Goal: Task Accomplishment & Management: Manage account settings

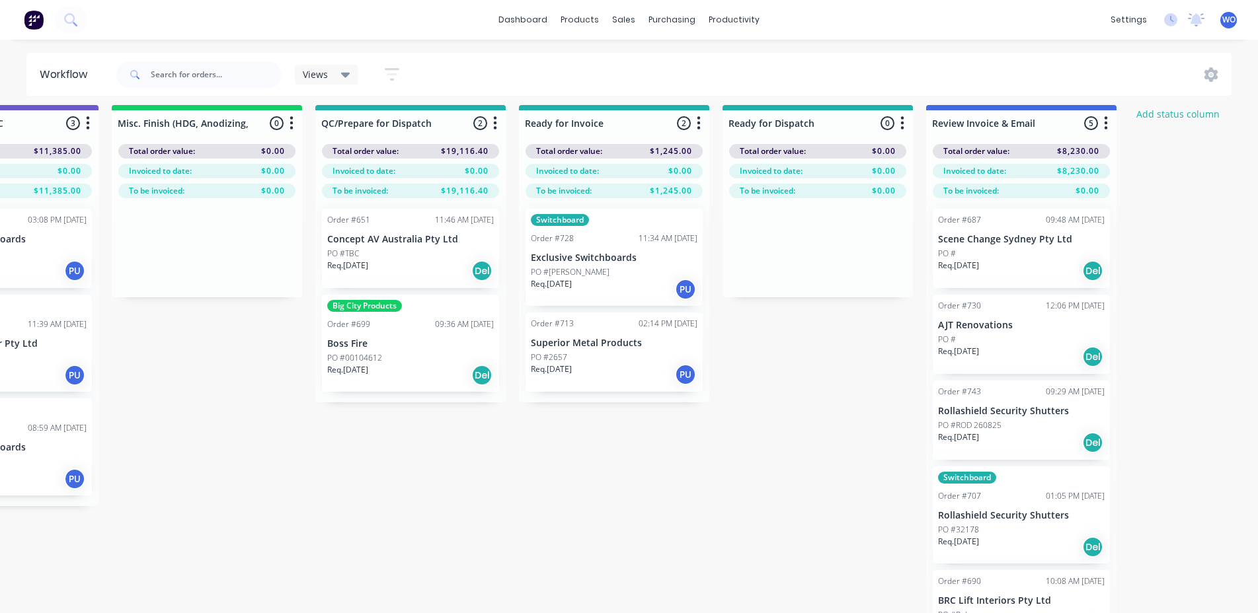
scroll to position [0, 4802]
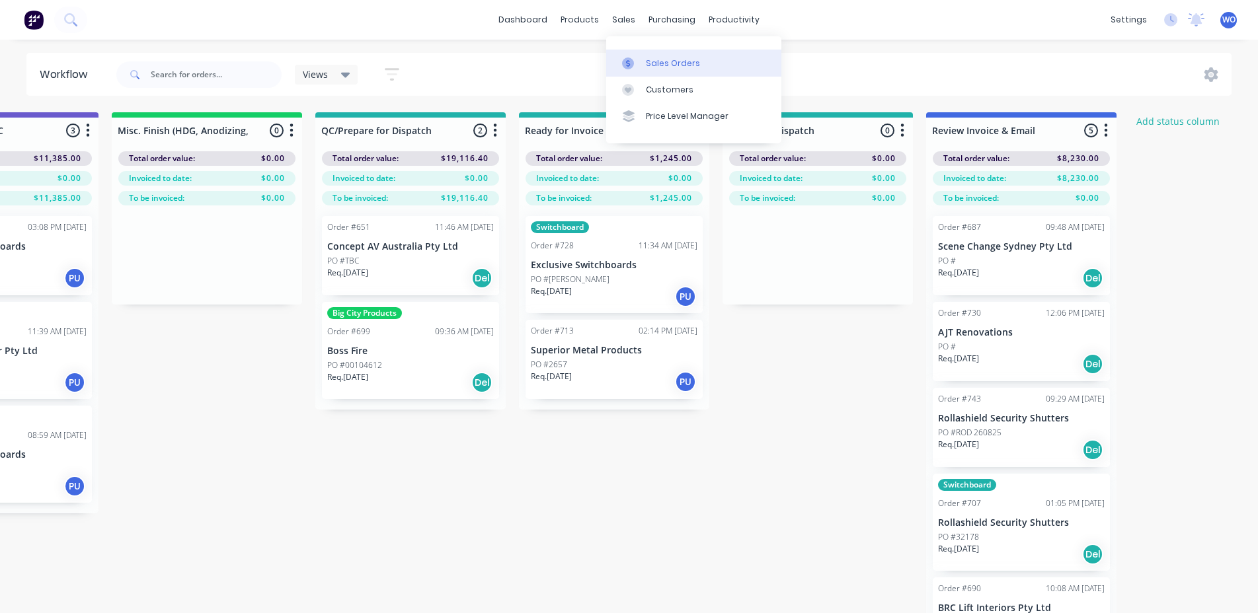
click at [644, 61] on link "Sales Orders" at bounding box center [693, 63] width 175 height 26
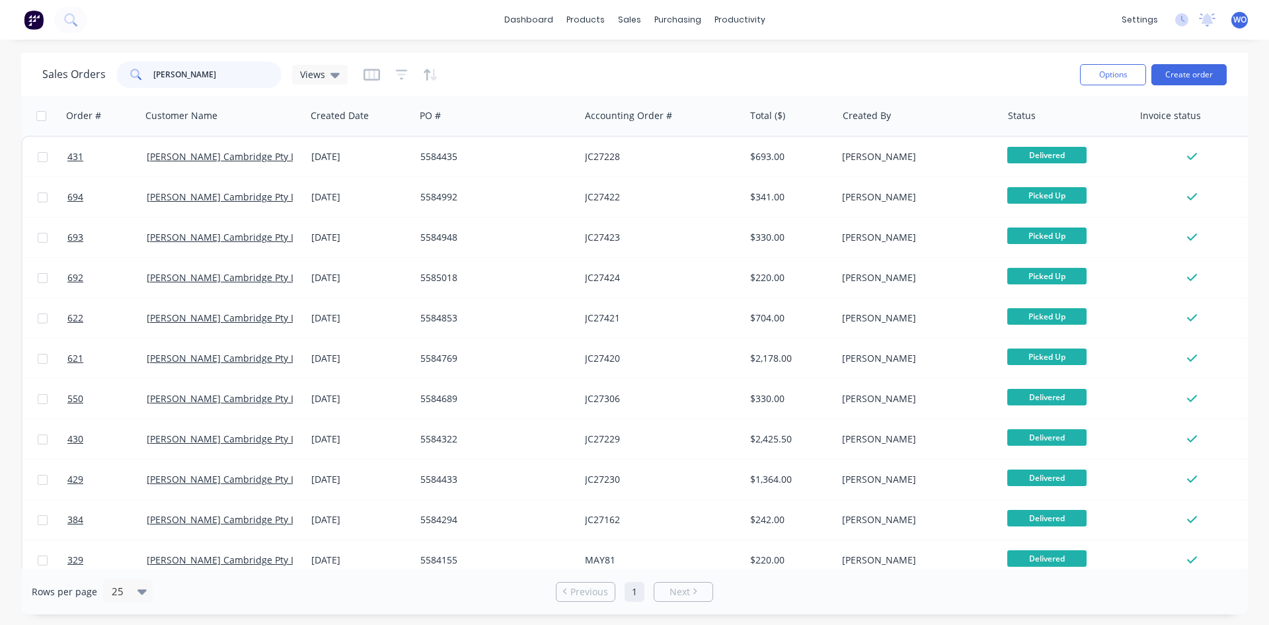
drag, startPoint x: 208, startPoint y: 81, endPoint x: 69, endPoint y: 47, distance: 143.0
click at [69, 47] on div "dashboard products sales purchasing productivity dashboard products Product Cat…" at bounding box center [634, 312] width 1269 height 625
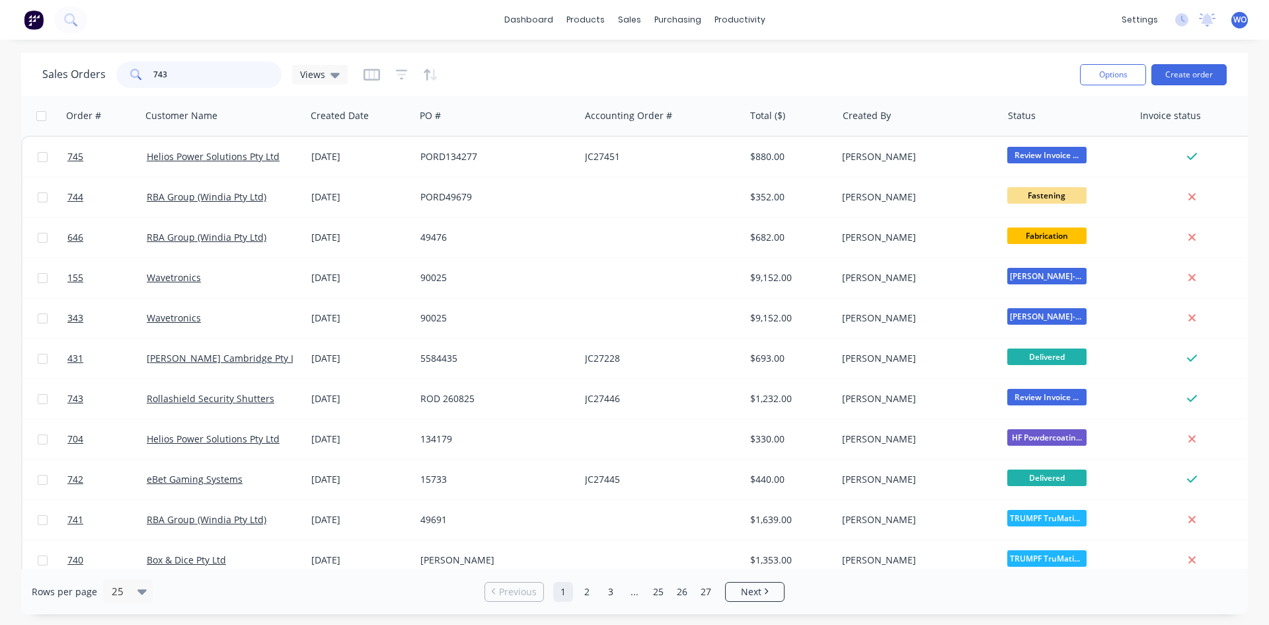
type input "743"
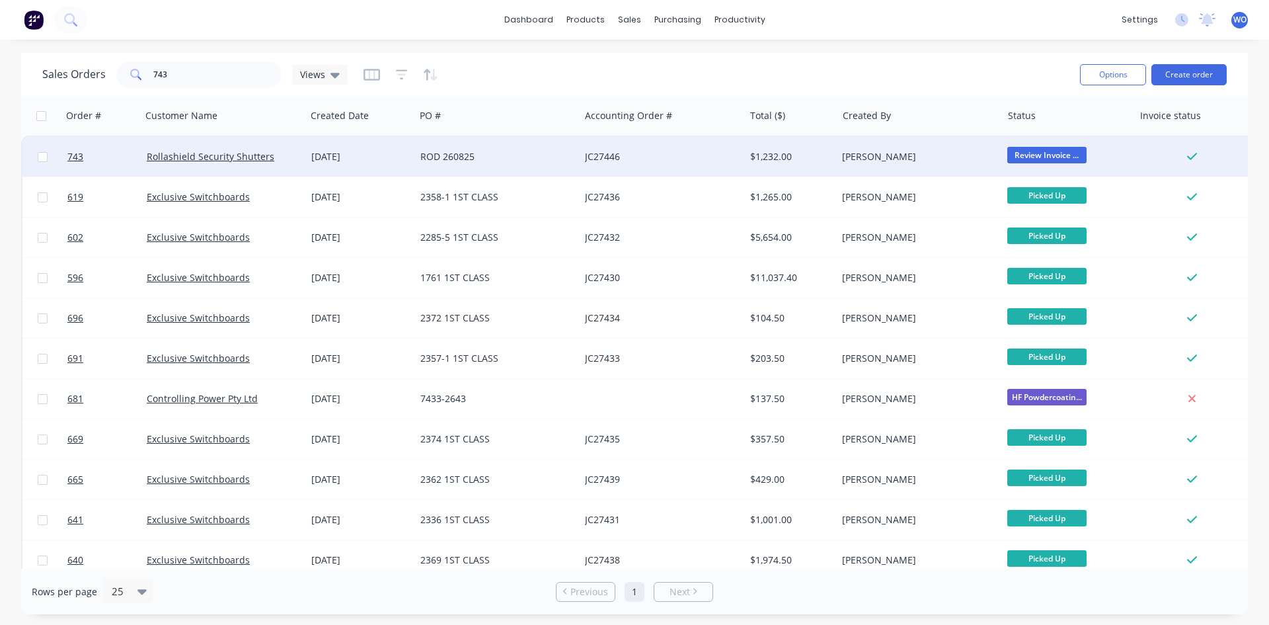
click at [313, 159] on div "[DATE]" at bounding box center [360, 156] width 98 height 13
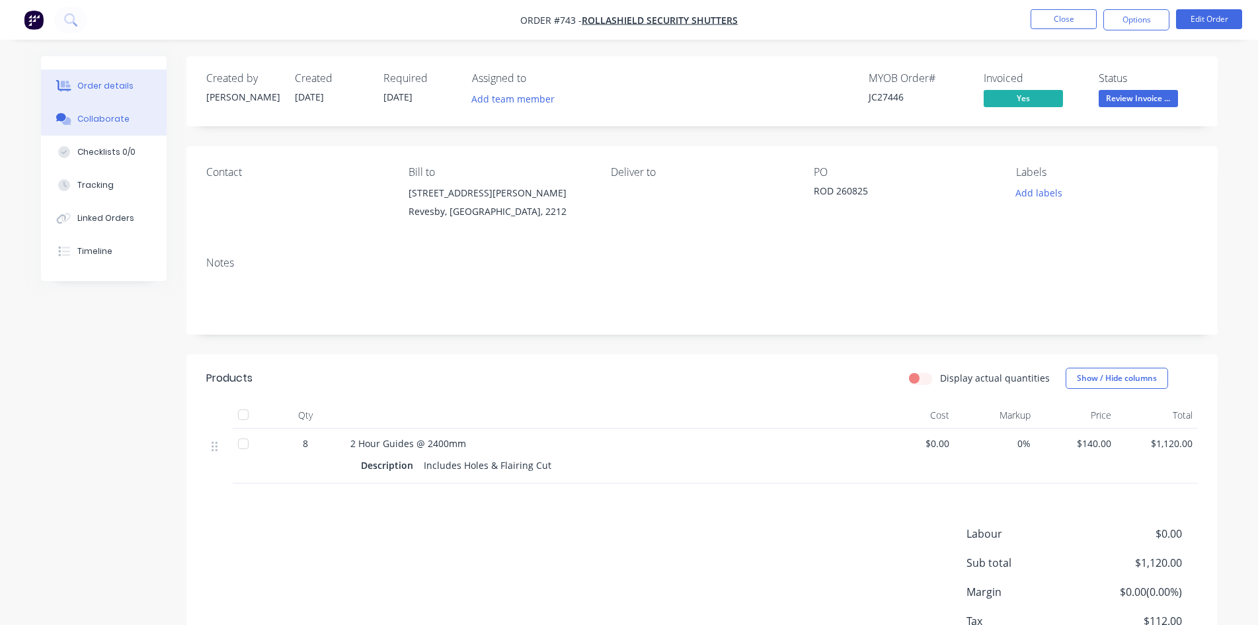
click at [122, 118] on div "Collaborate" at bounding box center [103, 119] width 52 height 12
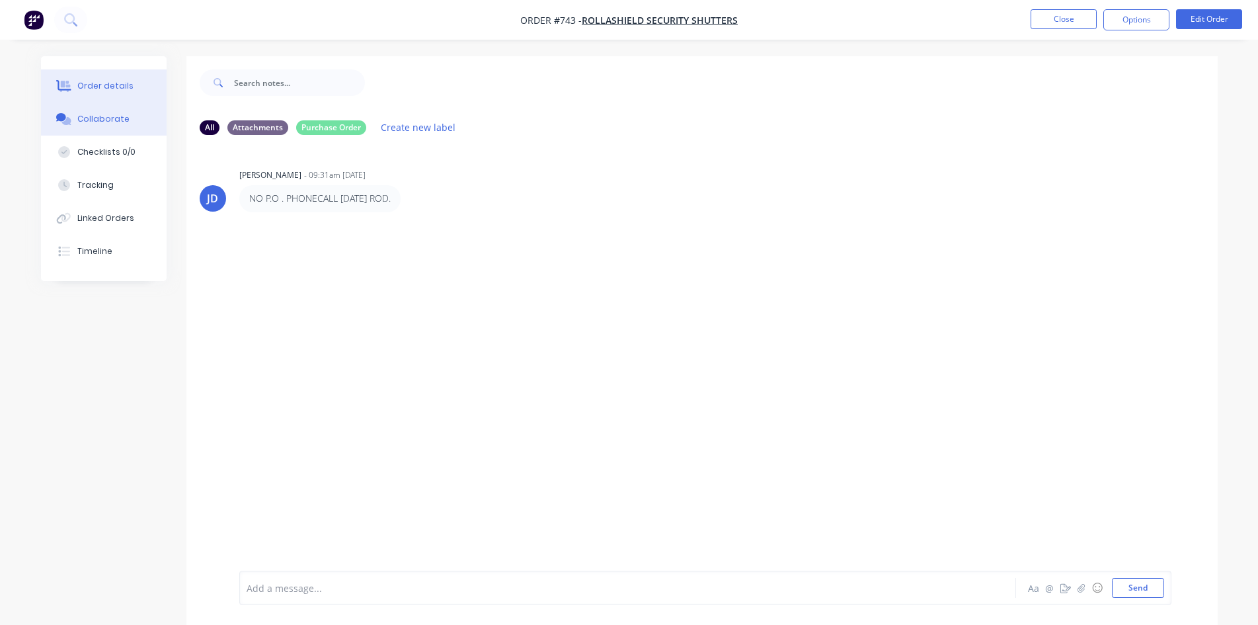
click at [134, 83] on button "Order details" at bounding box center [104, 85] width 126 height 33
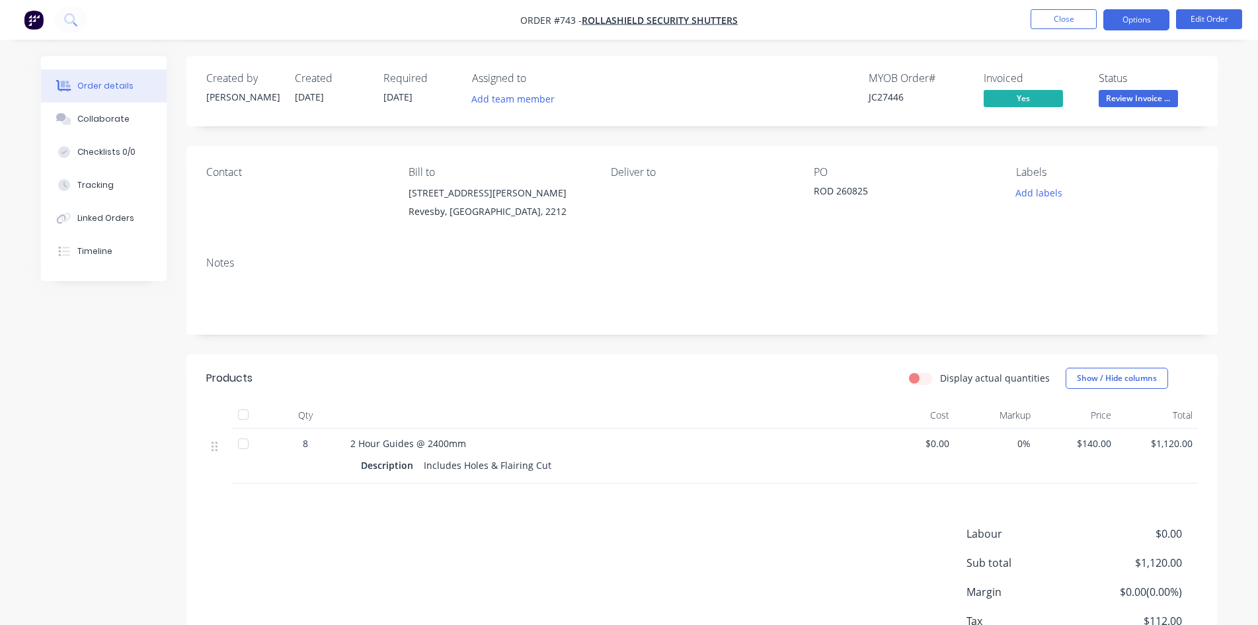
click at [1138, 20] on button "Options" at bounding box center [1136, 19] width 66 height 21
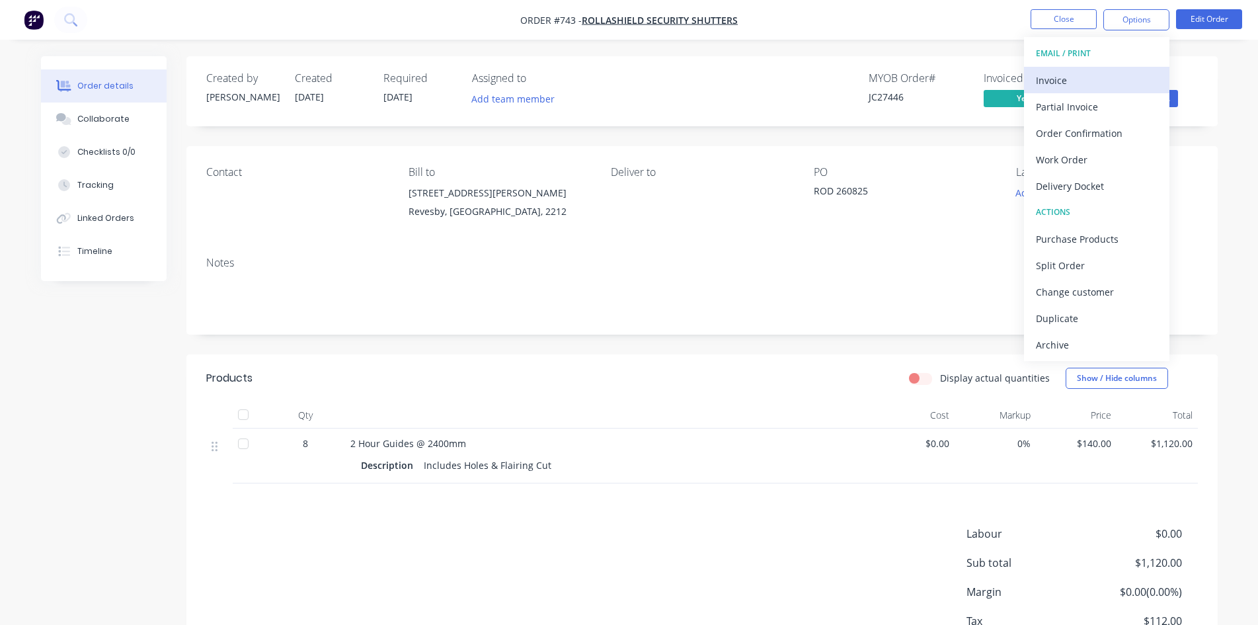
click at [1077, 71] on div "Invoice" at bounding box center [1097, 80] width 122 height 19
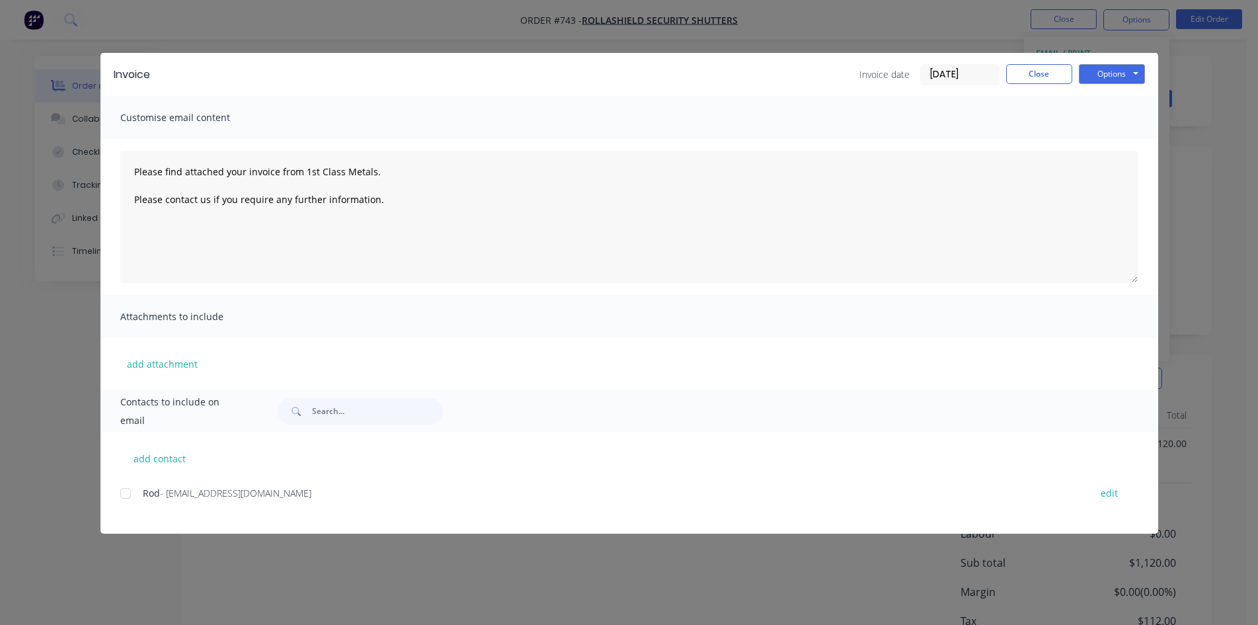
click at [132, 487] on div at bounding box center [125, 493] width 26 height 26
click at [1120, 69] on button "Options" at bounding box center [1112, 74] width 66 height 20
click at [1129, 146] on button "Email" at bounding box center [1121, 141] width 85 height 22
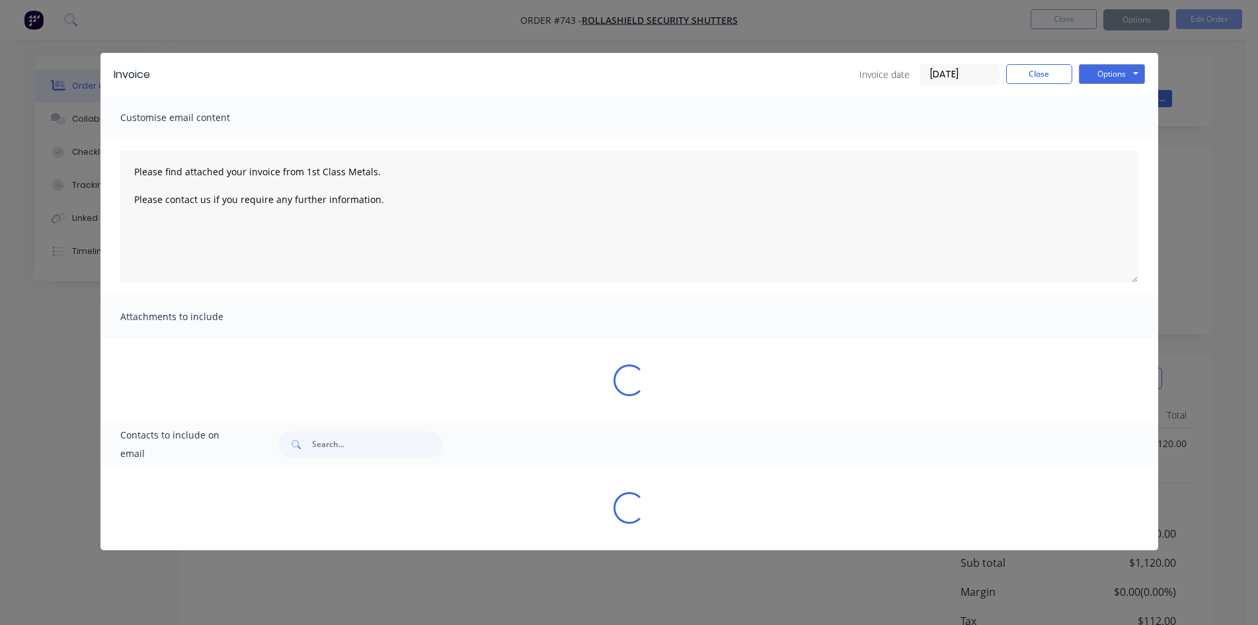
type textarea "Please find attached your invoice from 1st Class Metals. Please contact us if y…"
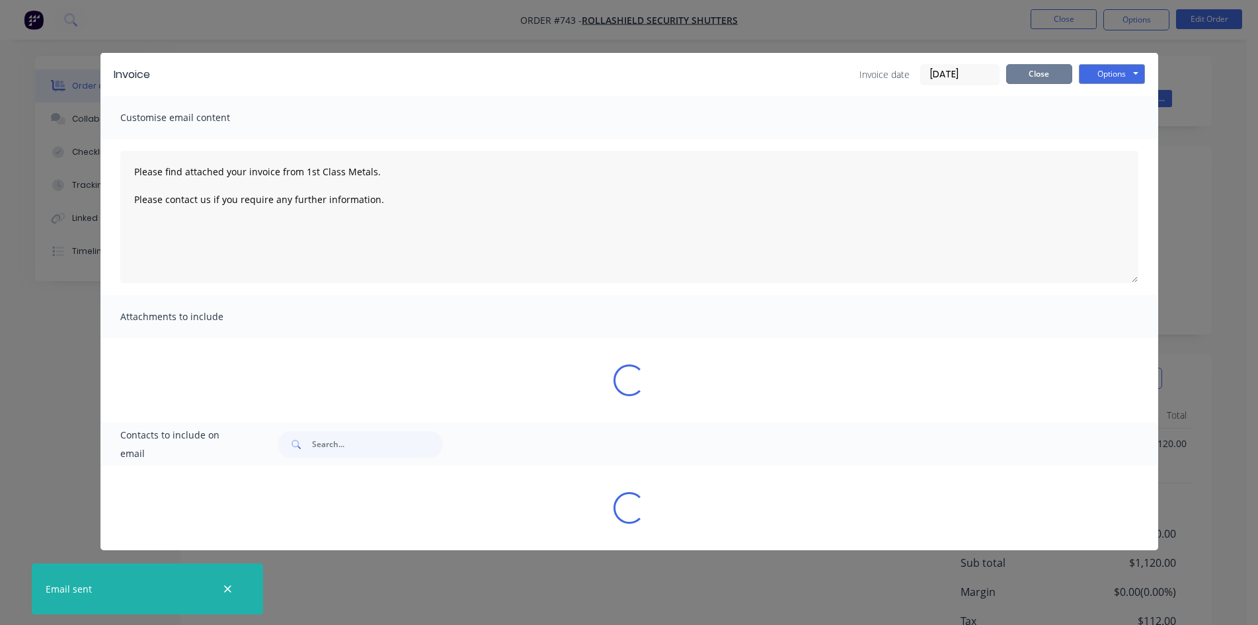
click at [1051, 79] on button "Close" at bounding box center [1039, 74] width 66 height 20
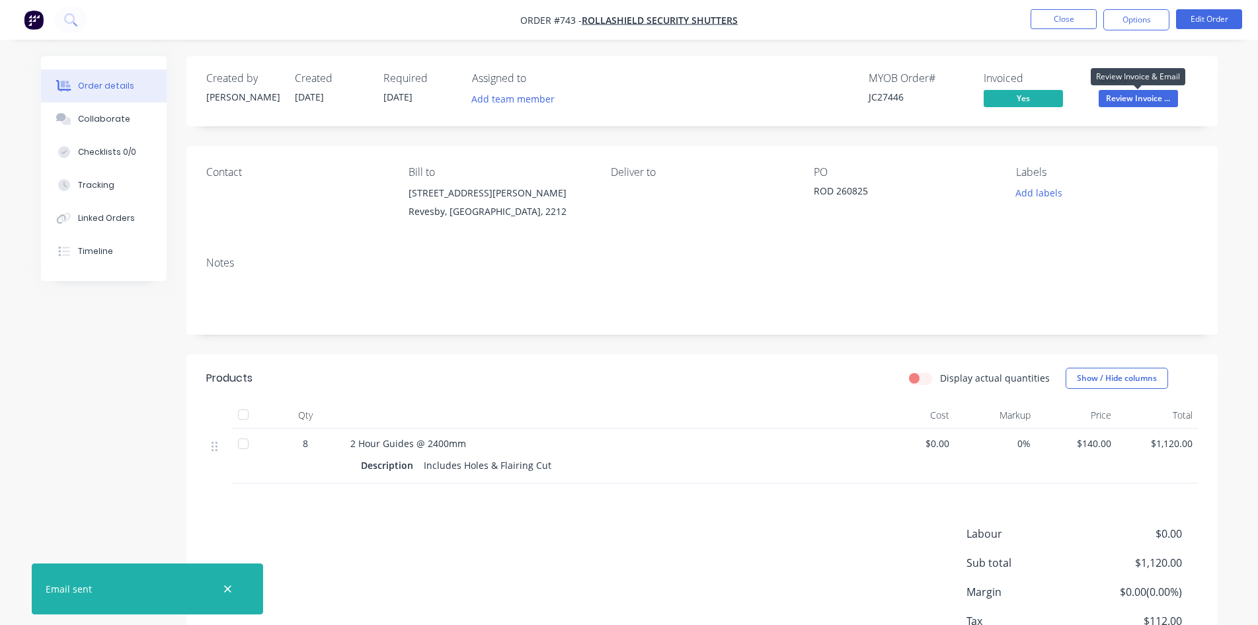
click at [1111, 102] on span "Review Invoice ..." at bounding box center [1137, 98] width 79 height 17
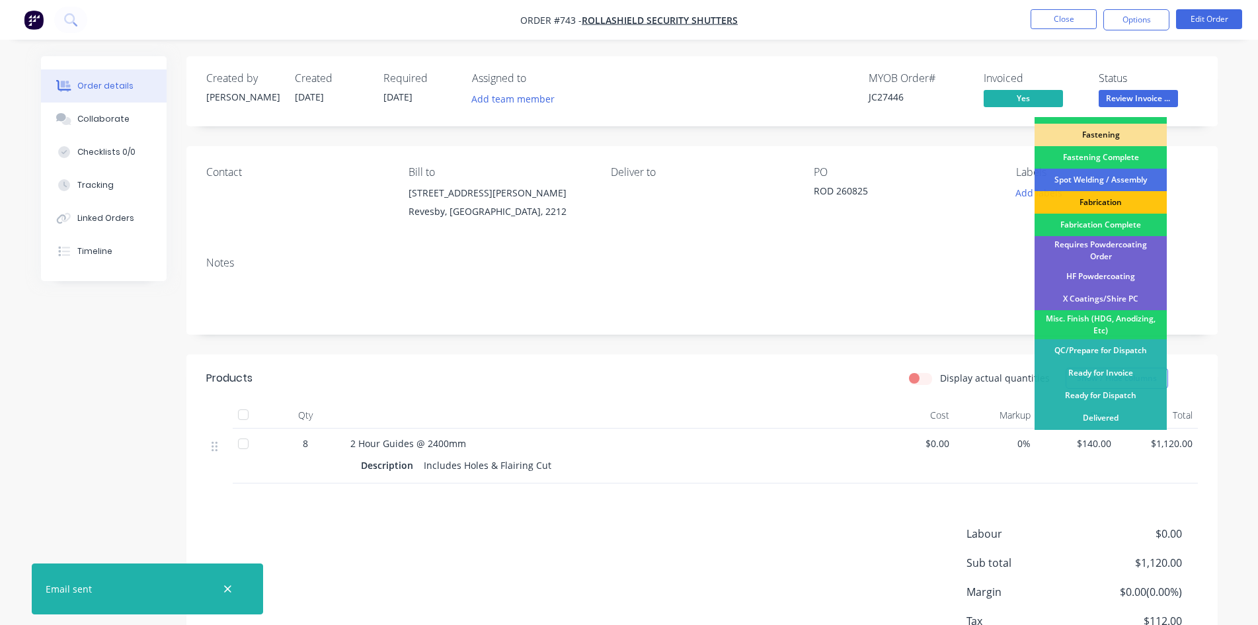
scroll to position [375, 0]
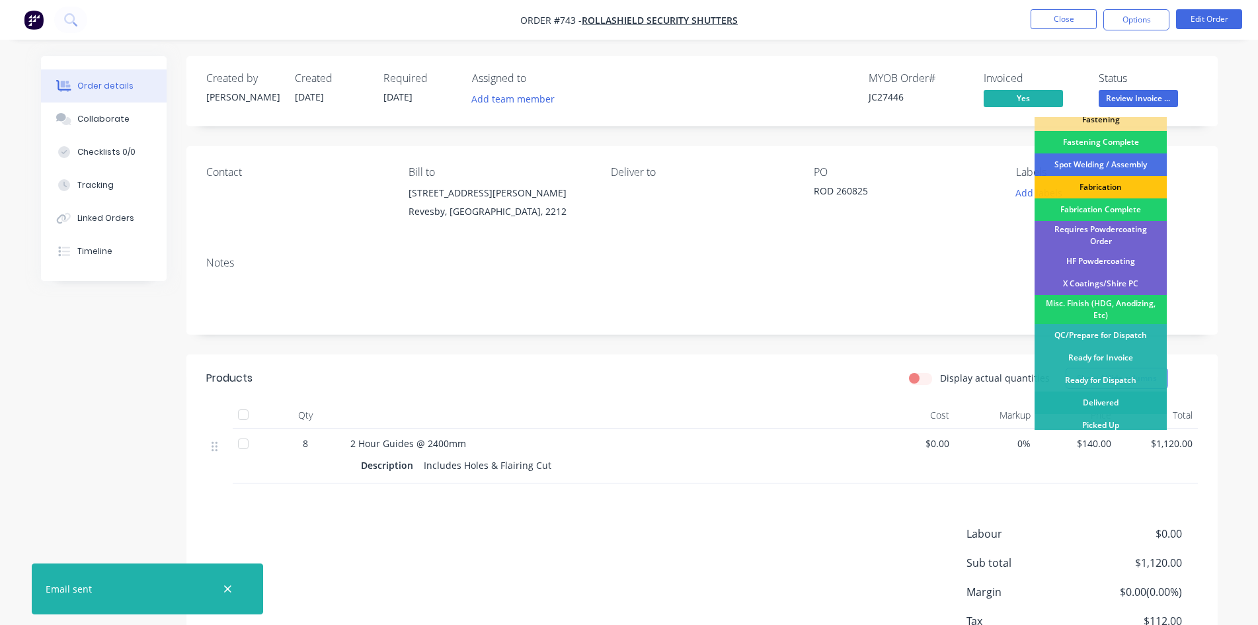
click at [1106, 392] on div "Delivered" at bounding box center [1100, 402] width 132 height 22
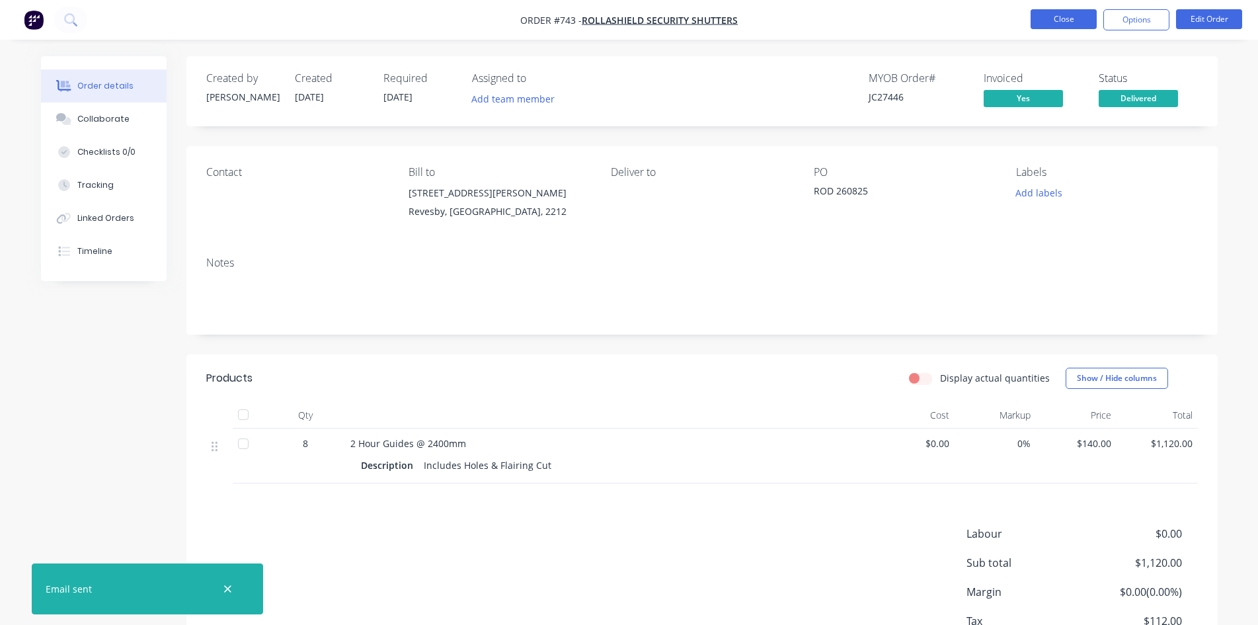
click at [1055, 23] on button "Close" at bounding box center [1063, 19] width 66 height 20
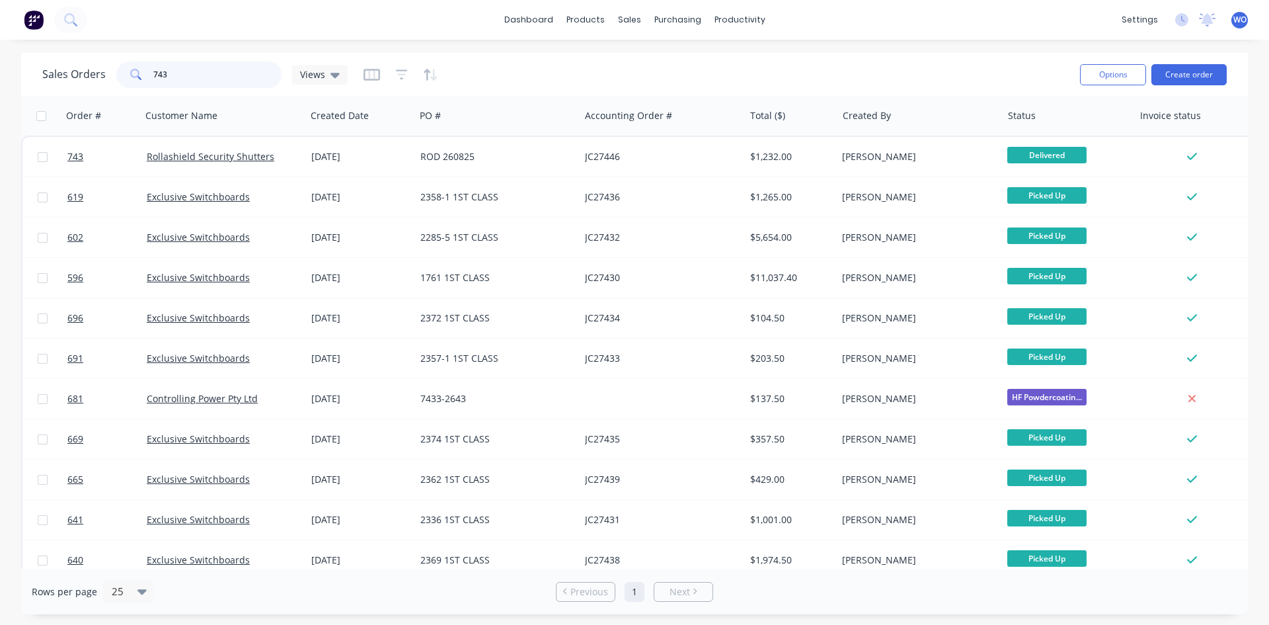
drag, startPoint x: 203, startPoint y: 71, endPoint x: 0, endPoint y: 14, distance: 210.7
click at [0, 14] on div "dashboard products sales purchasing productivity dashboard products Product Cat…" at bounding box center [634, 312] width 1269 height 625
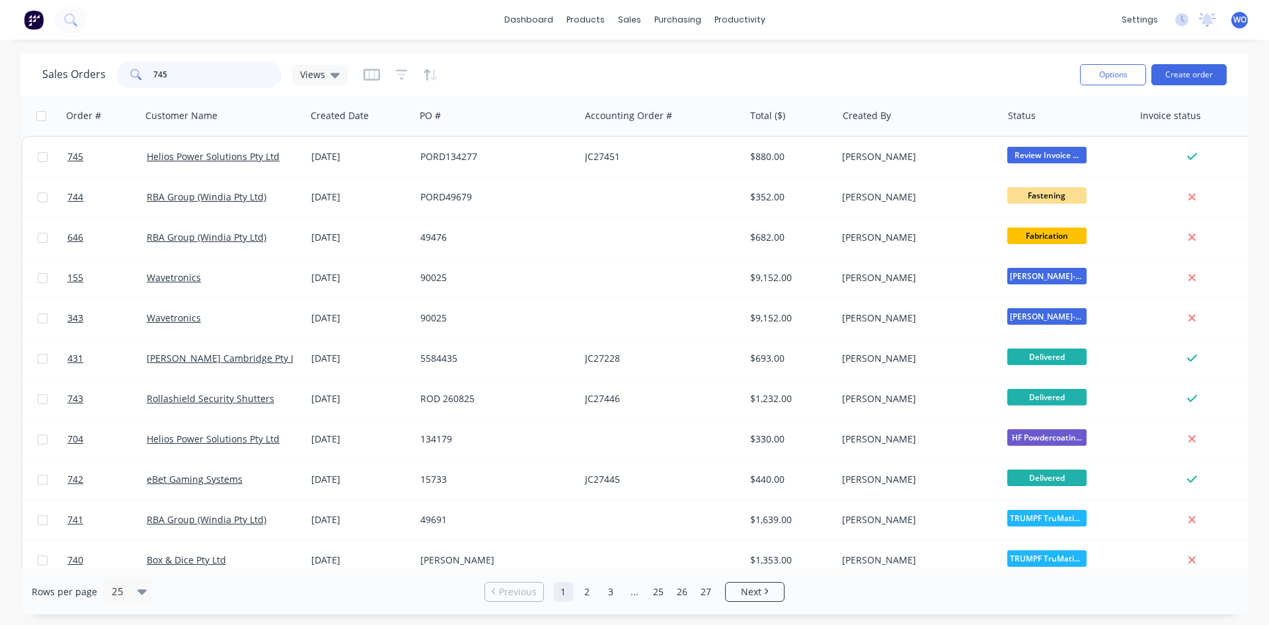
type input "745"
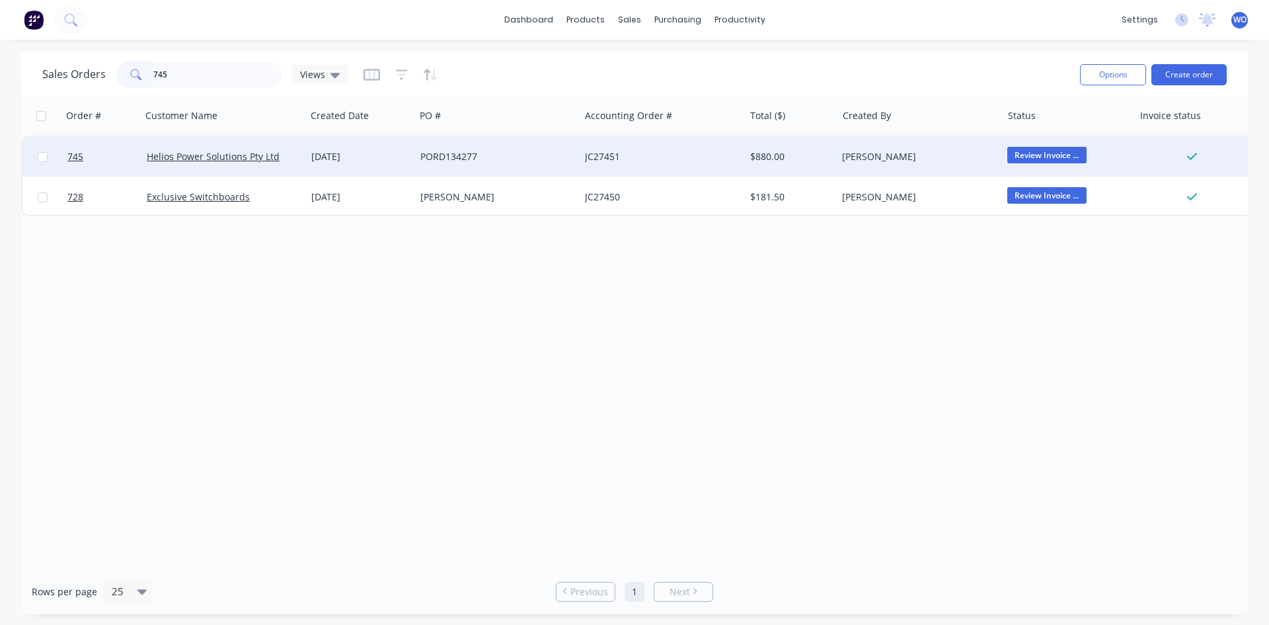
click at [572, 167] on div "PORD134277" at bounding box center [497, 157] width 165 height 40
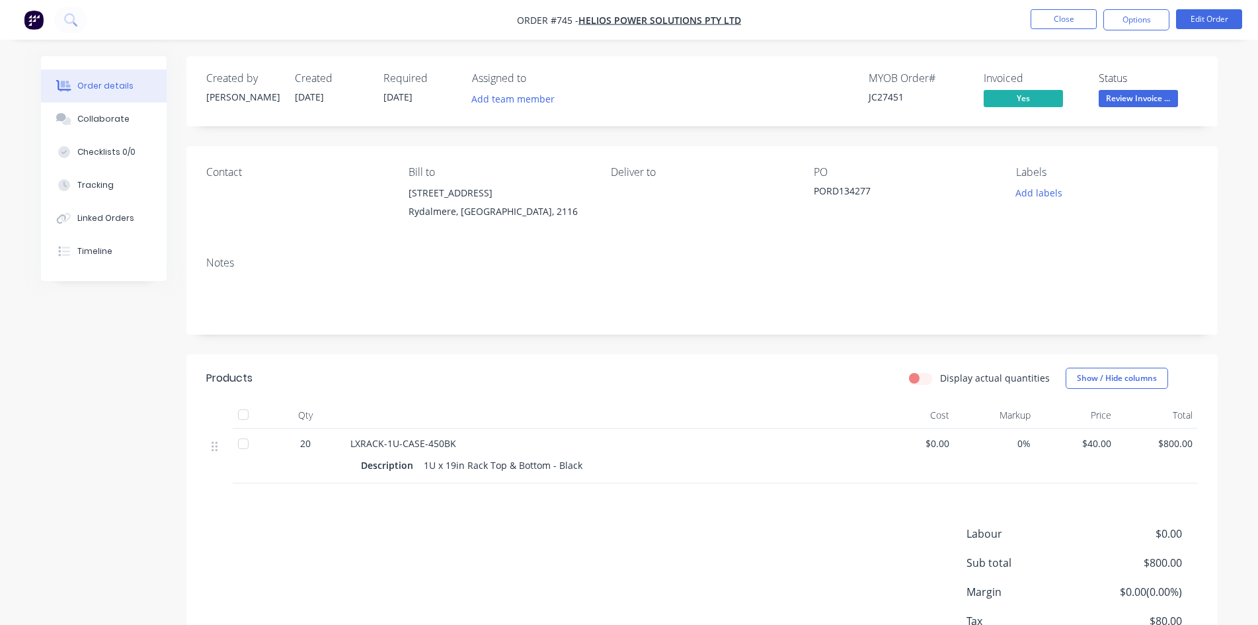
click at [1126, 33] on nav "Order #745 - Helios Power Solutions Pty Ltd Close Options Edit Order" at bounding box center [629, 20] width 1258 height 40
click at [1123, 20] on button "Options" at bounding box center [1136, 19] width 66 height 21
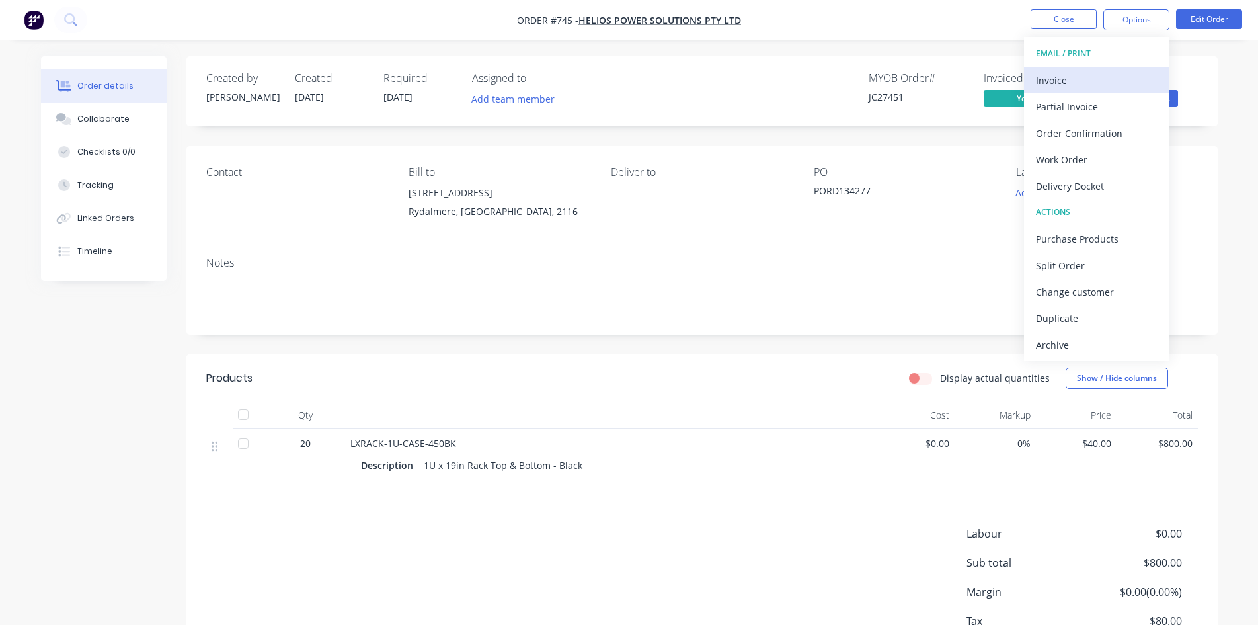
click at [1084, 74] on div "Invoice" at bounding box center [1097, 80] width 122 height 19
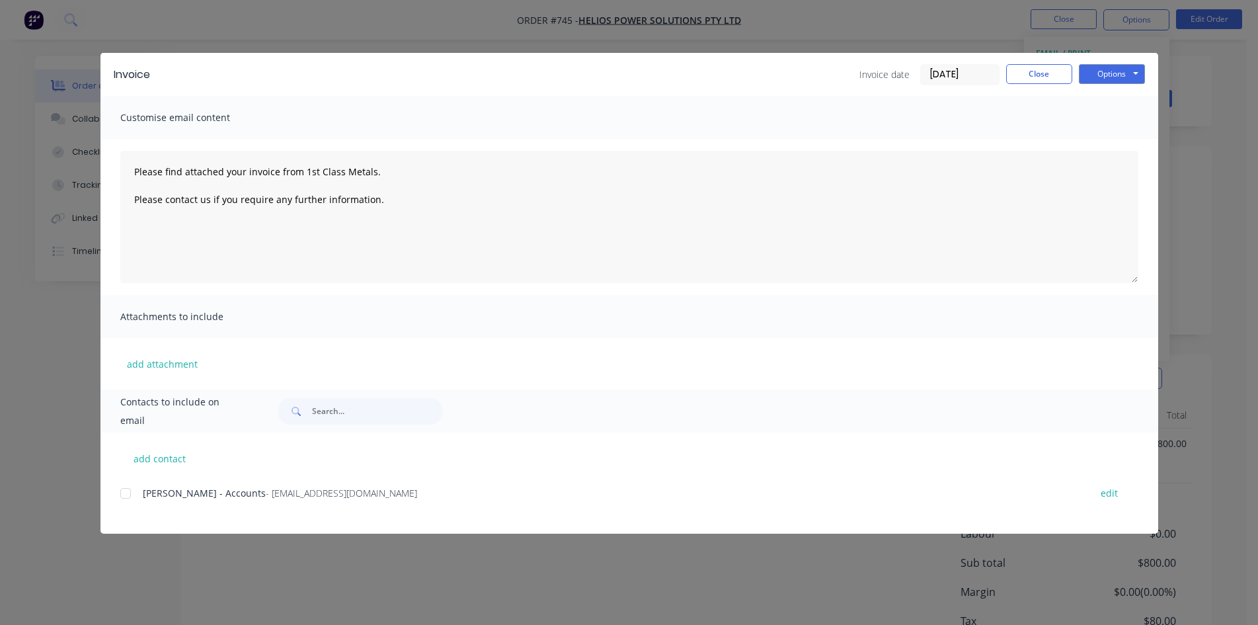
click at [137, 489] on div at bounding box center [125, 493] width 26 height 26
click at [1112, 79] on button "Options" at bounding box center [1112, 74] width 66 height 20
click at [1124, 135] on button "Email" at bounding box center [1121, 141] width 85 height 22
type textarea "Please find attached your invoice from 1st Class Metals. Please contact us if y…"
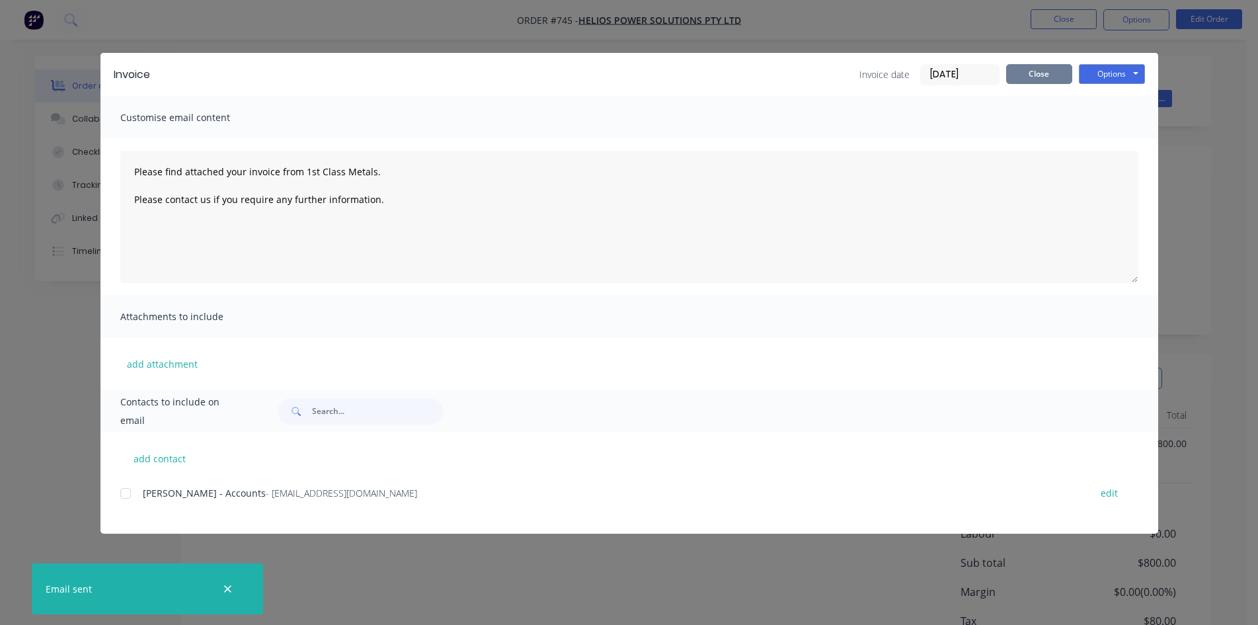
click at [1040, 72] on button "Close" at bounding box center [1039, 74] width 66 height 20
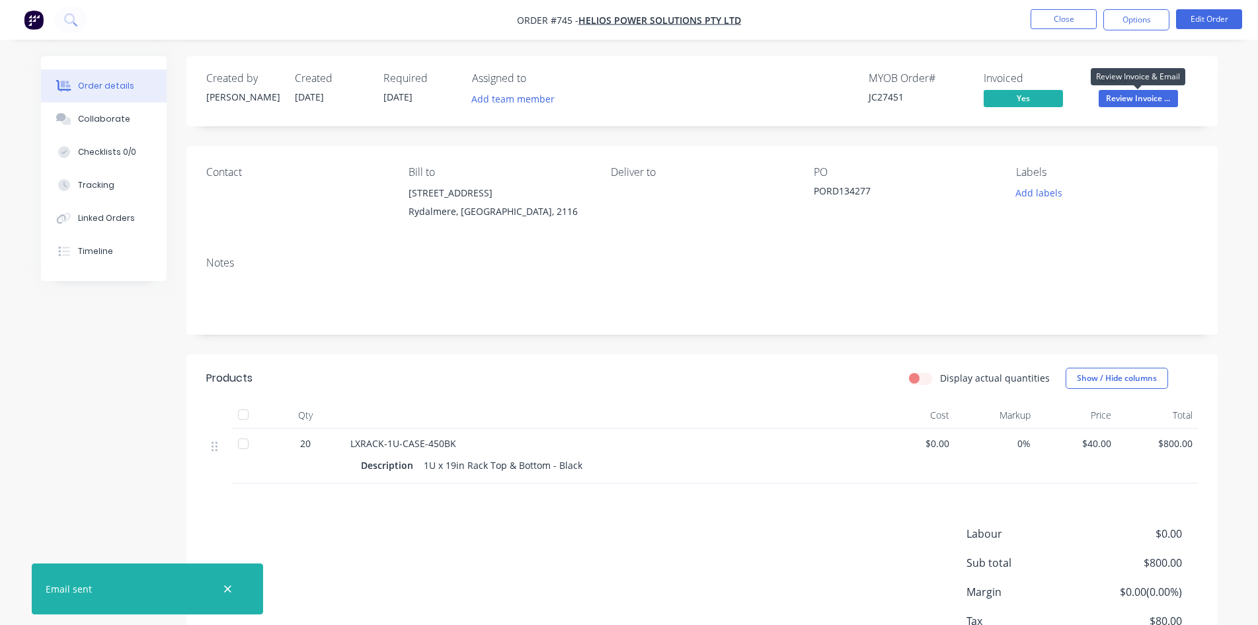
click at [1114, 96] on span "Review Invoice ..." at bounding box center [1137, 98] width 79 height 17
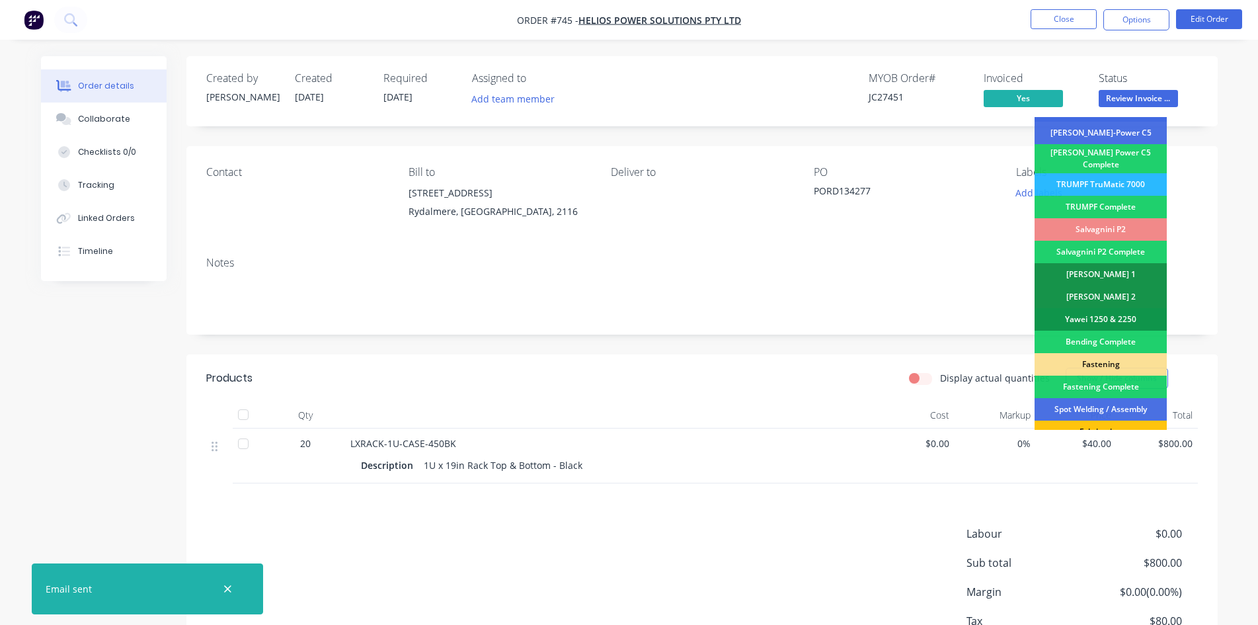
scroll to position [375, 0]
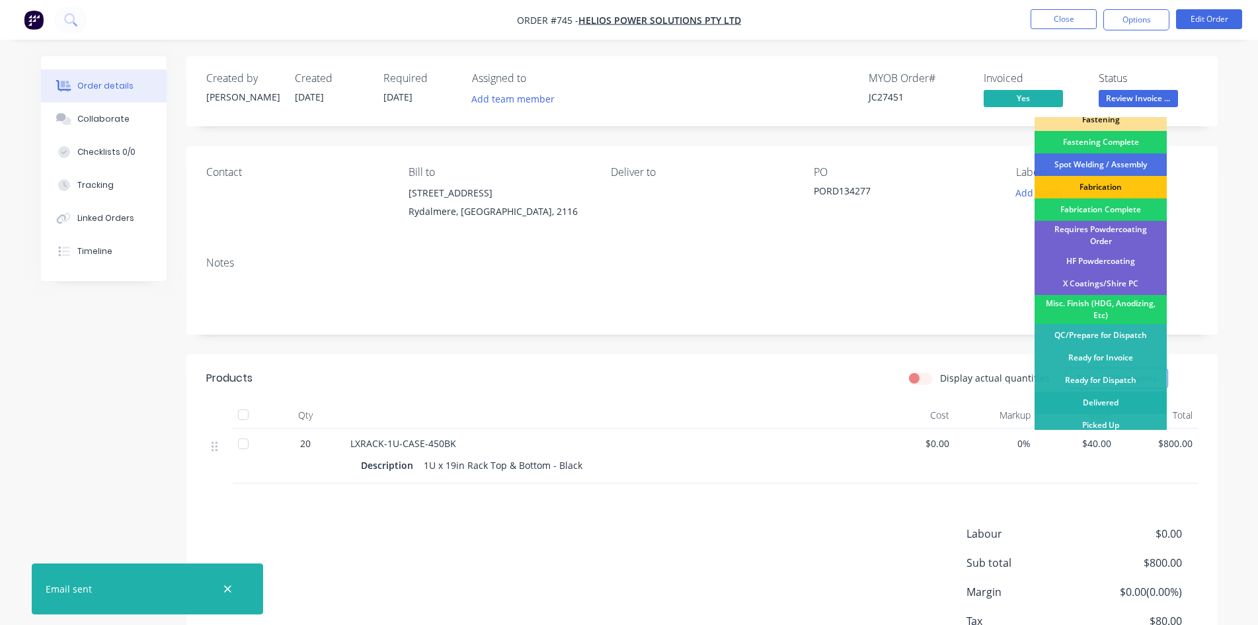
click at [1111, 397] on div "Delivered" at bounding box center [1100, 402] width 132 height 22
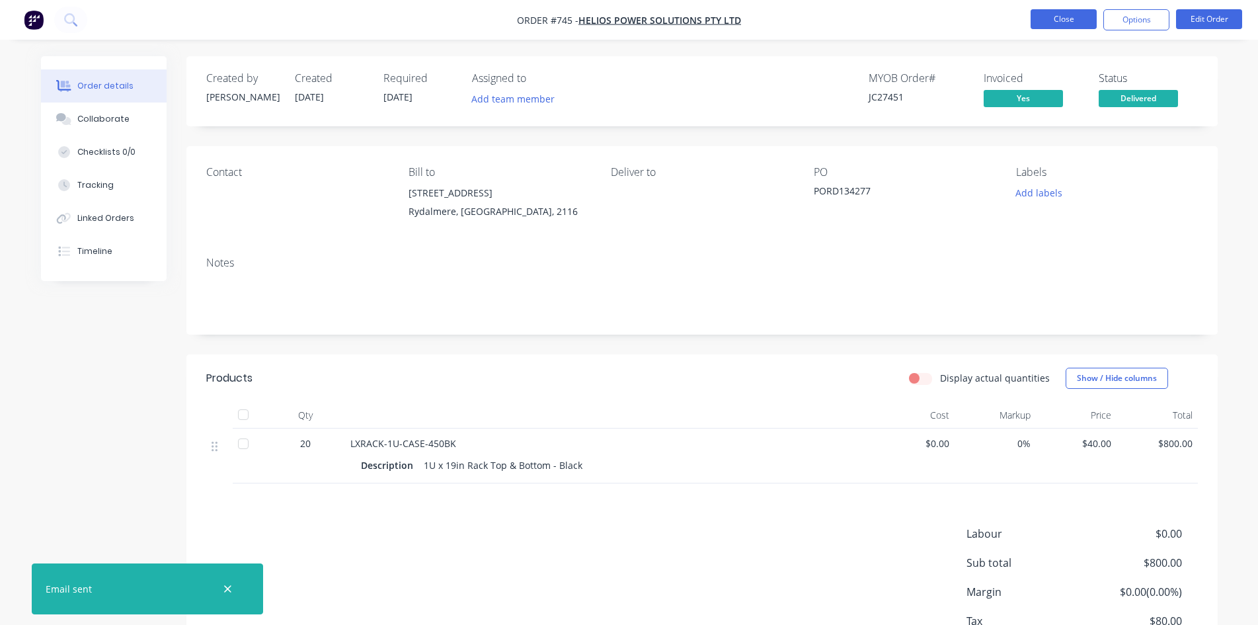
click at [1051, 26] on button "Close" at bounding box center [1063, 19] width 66 height 20
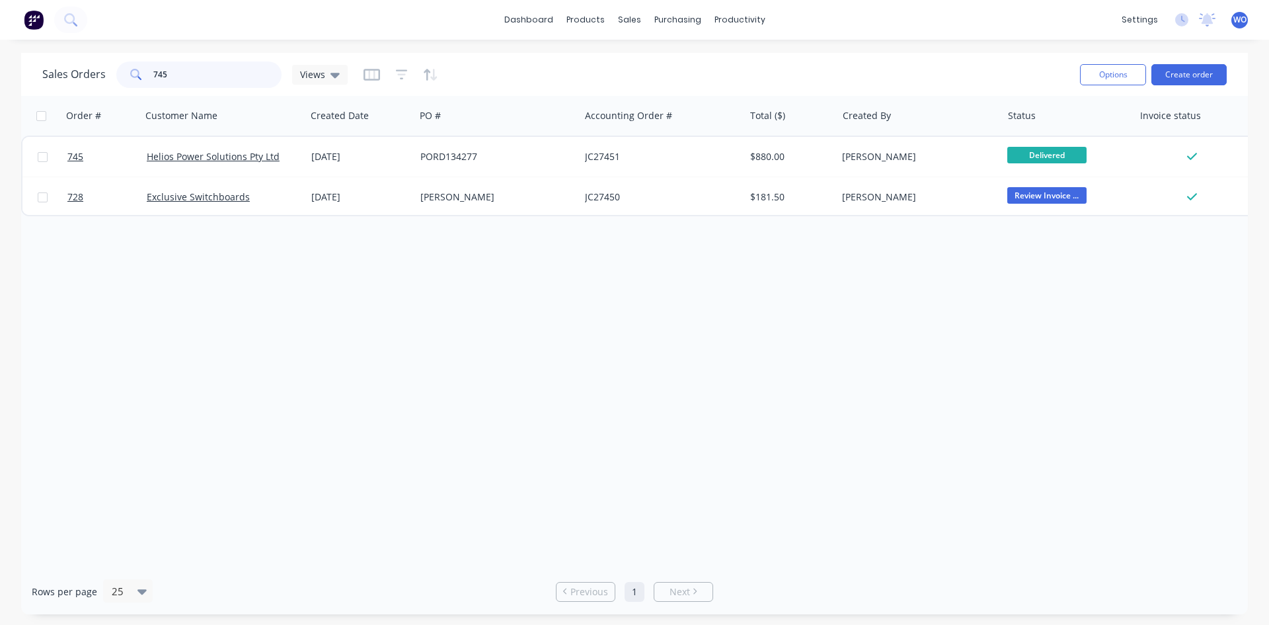
drag, startPoint x: 213, startPoint y: 76, endPoint x: 0, endPoint y: 74, distance: 212.8
click at [0, 74] on div "Sales Orders 745 Views Options Create order Order # Customer Name Created Date …" at bounding box center [634, 333] width 1269 height 561
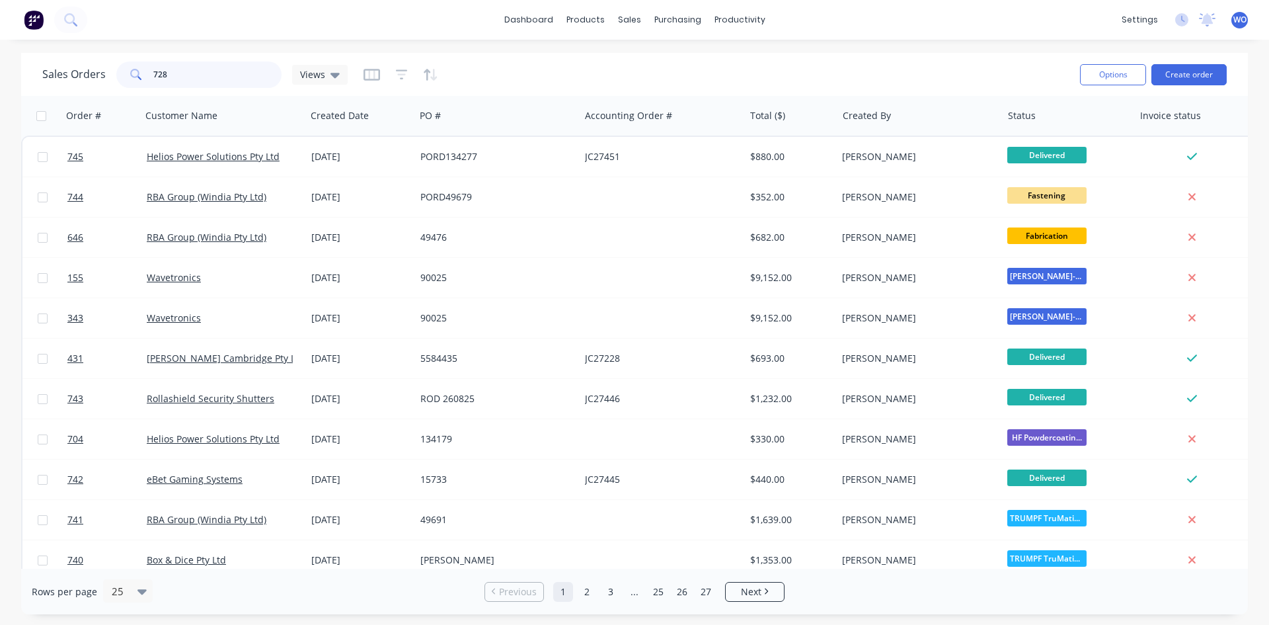
type input "728"
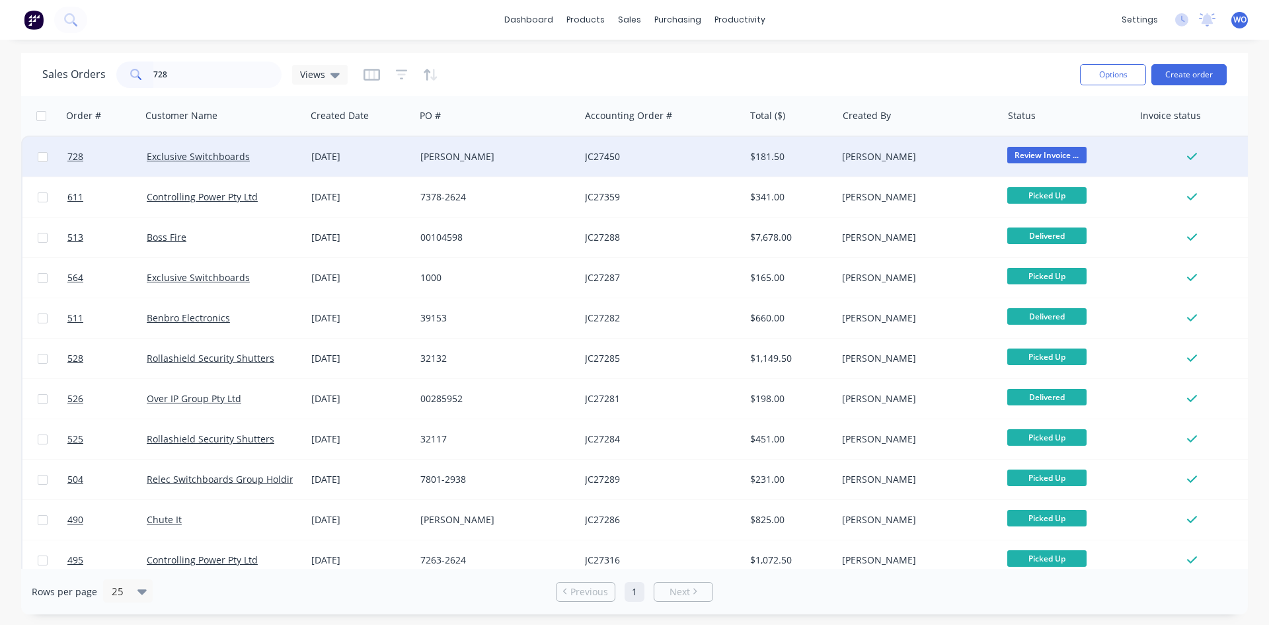
click at [397, 154] on div "[DATE]" at bounding box center [360, 156] width 98 height 13
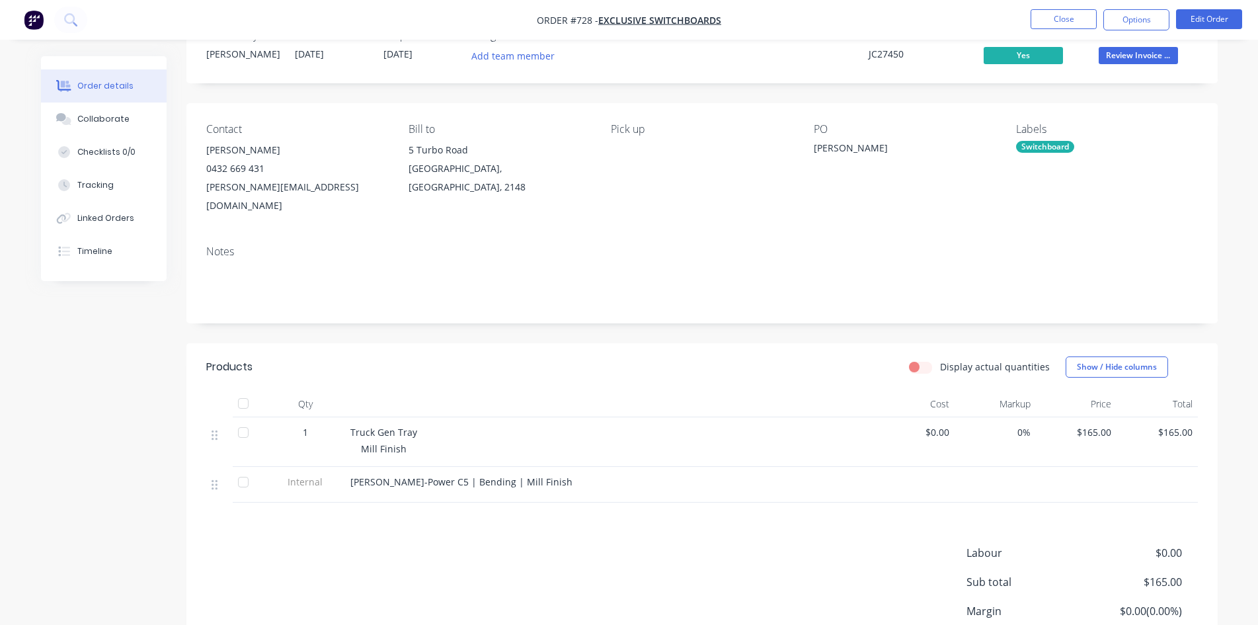
scroll to position [66, 0]
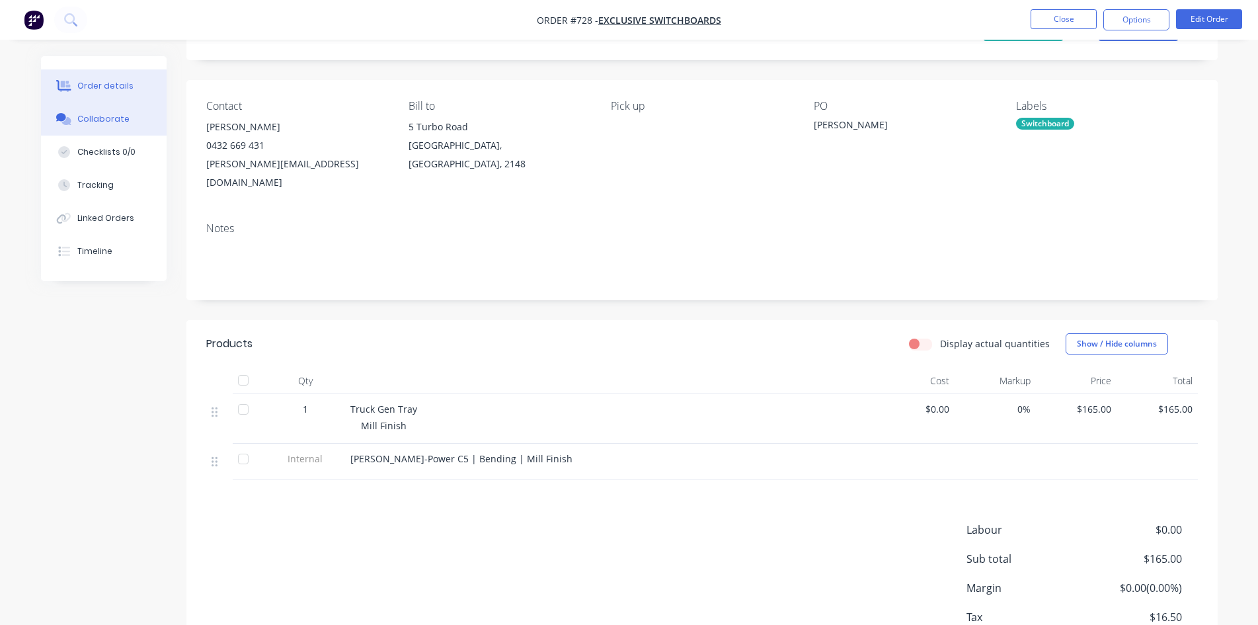
click at [133, 120] on button "Collaborate" at bounding box center [104, 118] width 126 height 33
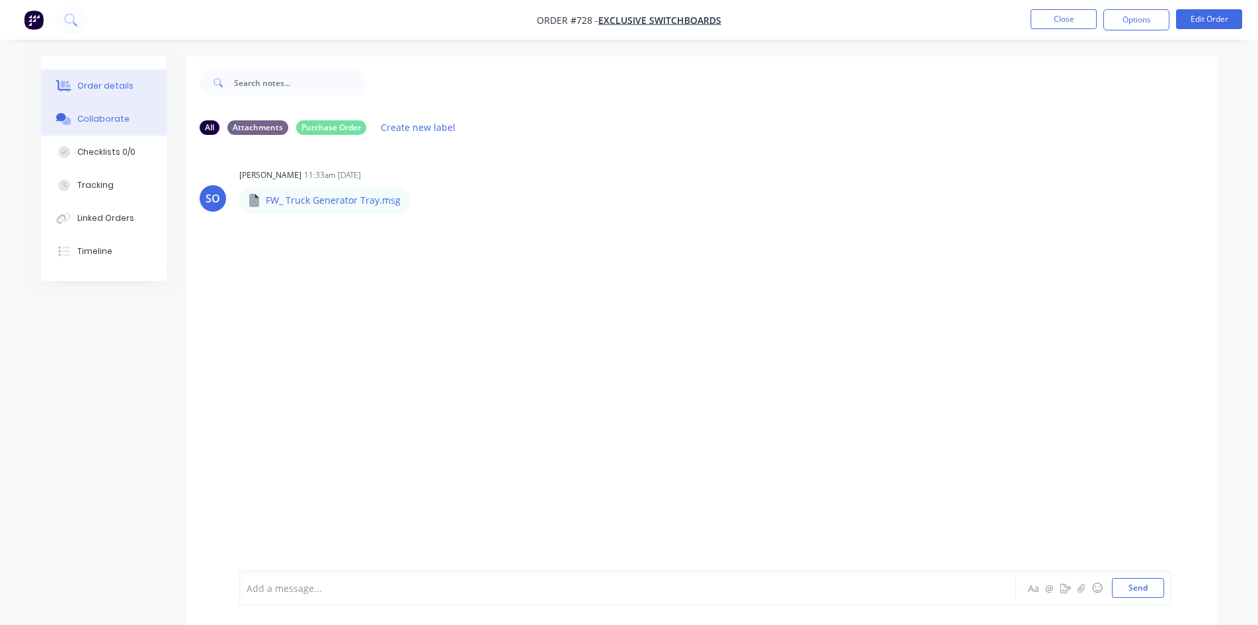
click at [139, 91] on button "Order details" at bounding box center [104, 85] width 126 height 33
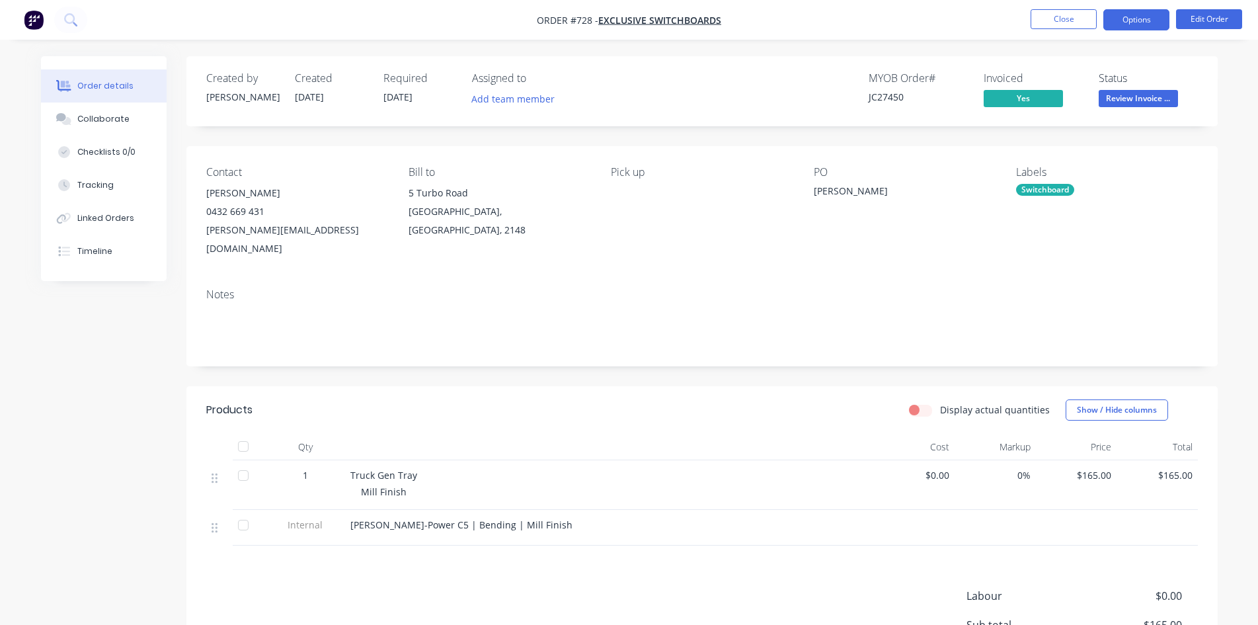
click at [1127, 20] on button "Options" at bounding box center [1136, 19] width 66 height 21
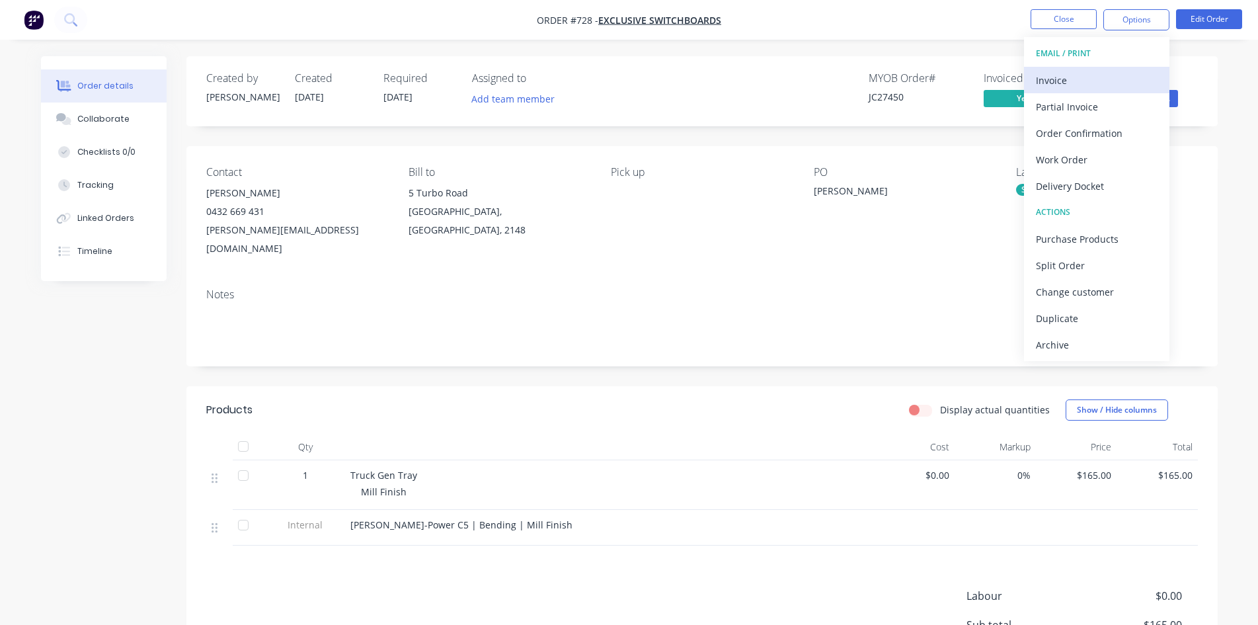
click at [1085, 80] on div "Invoice" at bounding box center [1097, 80] width 122 height 19
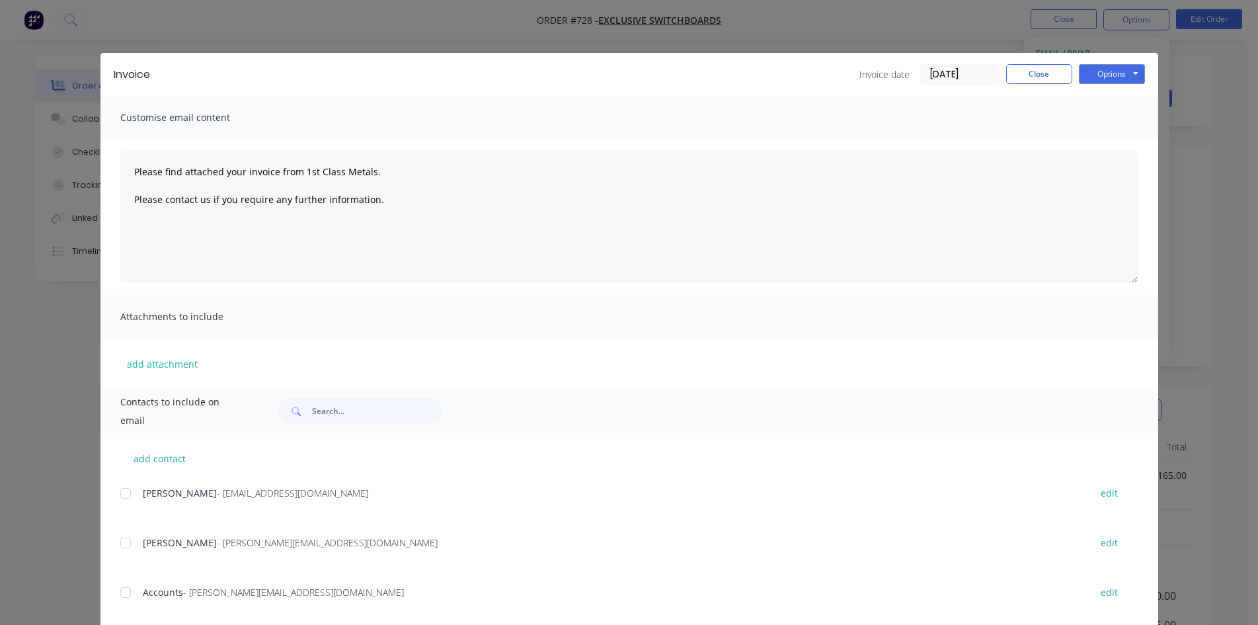
click at [122, 595] on div at bounding box center [125, 592] width 26 height 26
click at [1117, 72] on button "Options" at bounding box center [1112, 74] width 66 height 20
click at [1134, 143] on button "Email" at bounding box center [1121, 141] width 85 height 22
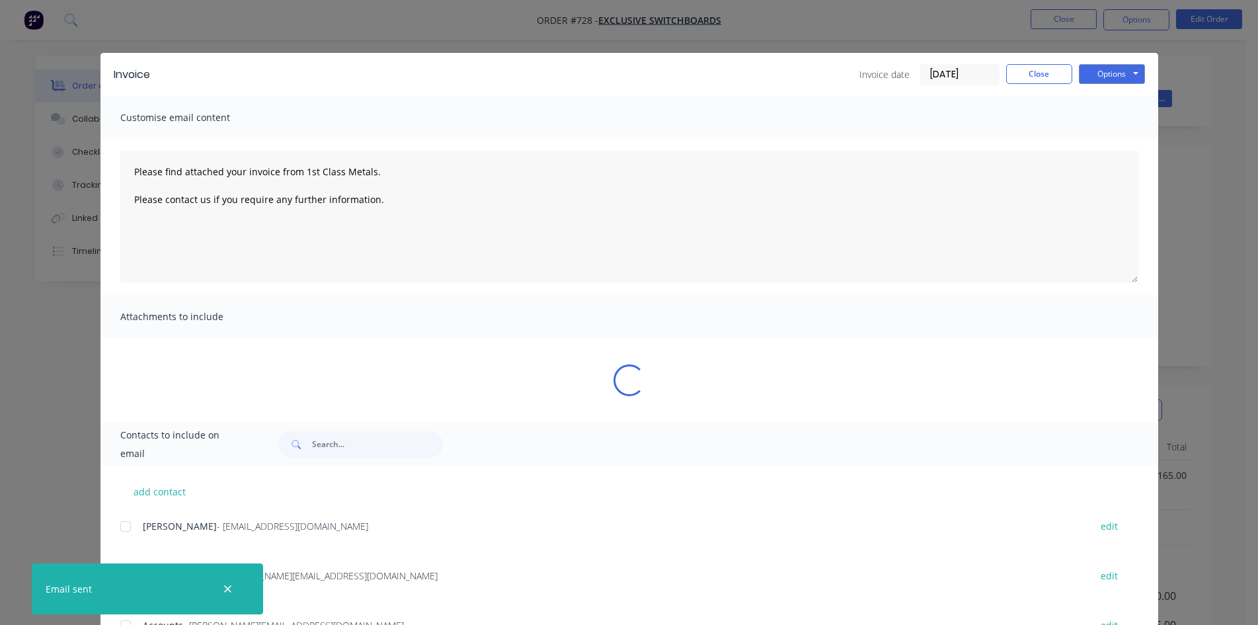
type textarea "Please find attached your invoice from 1st Class Metals. Please contact us if y…"
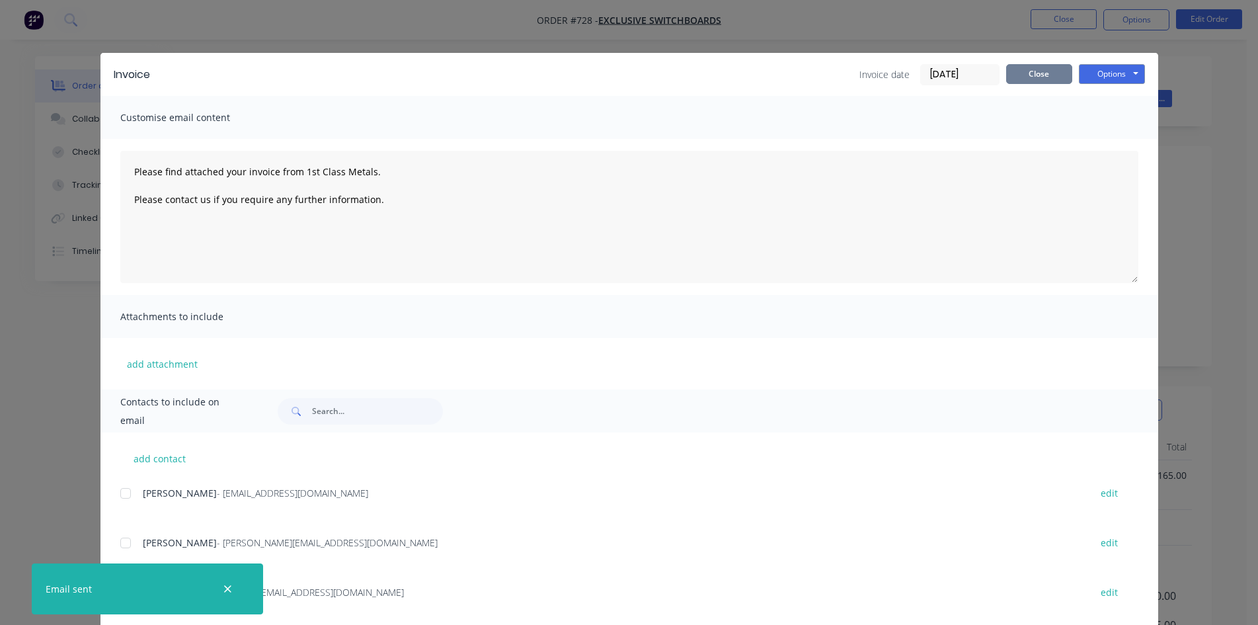
click at [1052, 79] on button "Close" at bounding box center [1039, 74] width 66 height 20
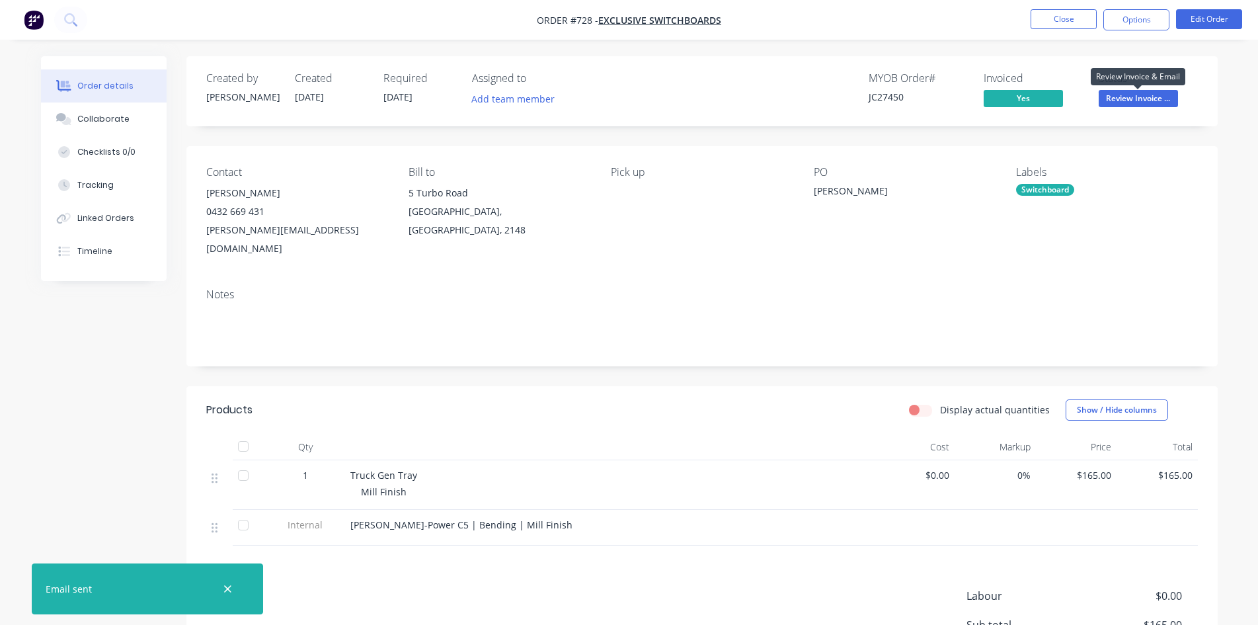
click at [1141, 95] on span "Review Invoice ..." at bounding box center [1137, 98] width 79 height 17
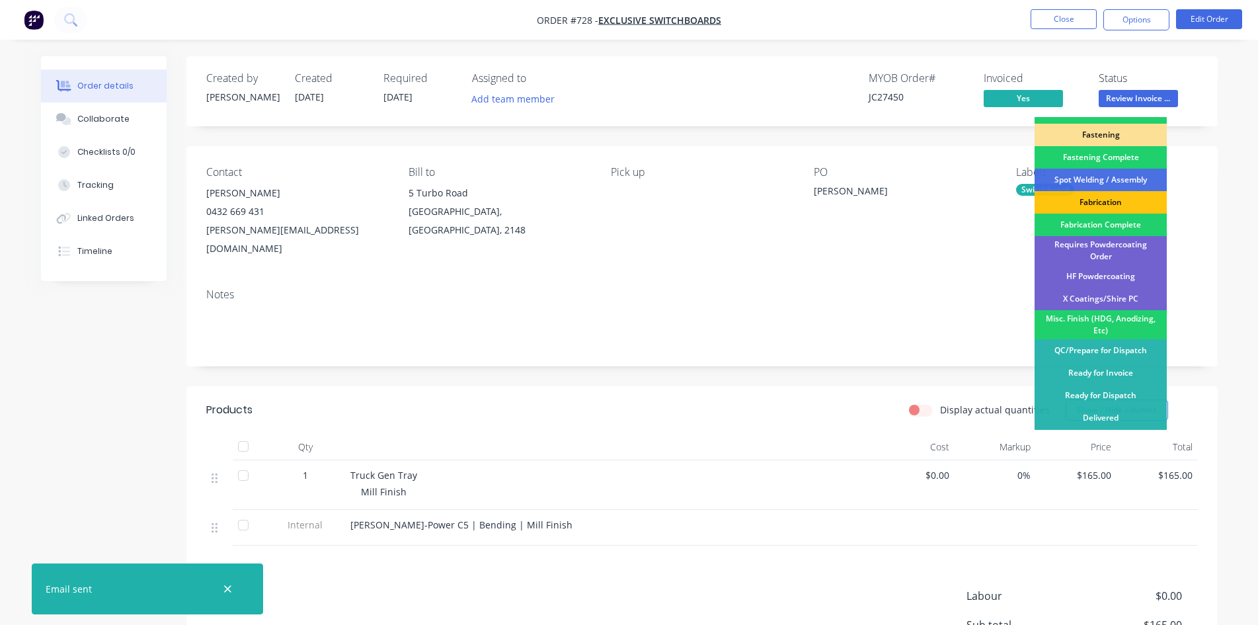
scroll to position [375, 0]
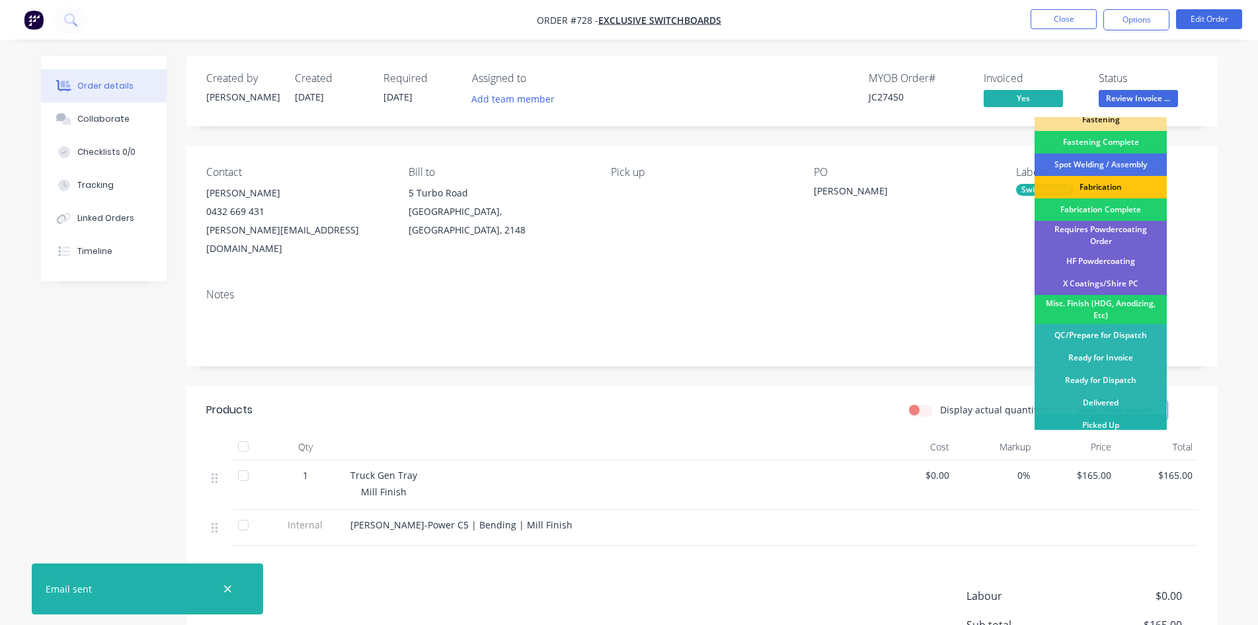
click at [1105, 417] on div "Picked Up" at bounding box center [1100, 425] width 132 height 22
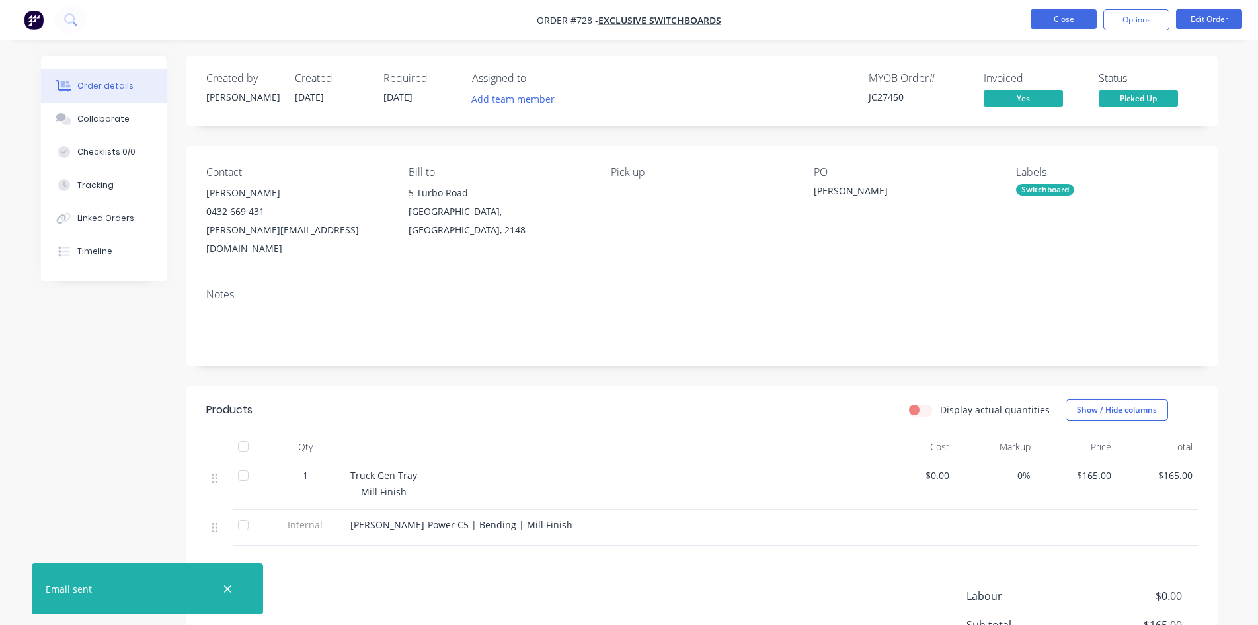
click at [1077, 22] on button "Close" at bounding box center [1063, 19] width 66 height 20
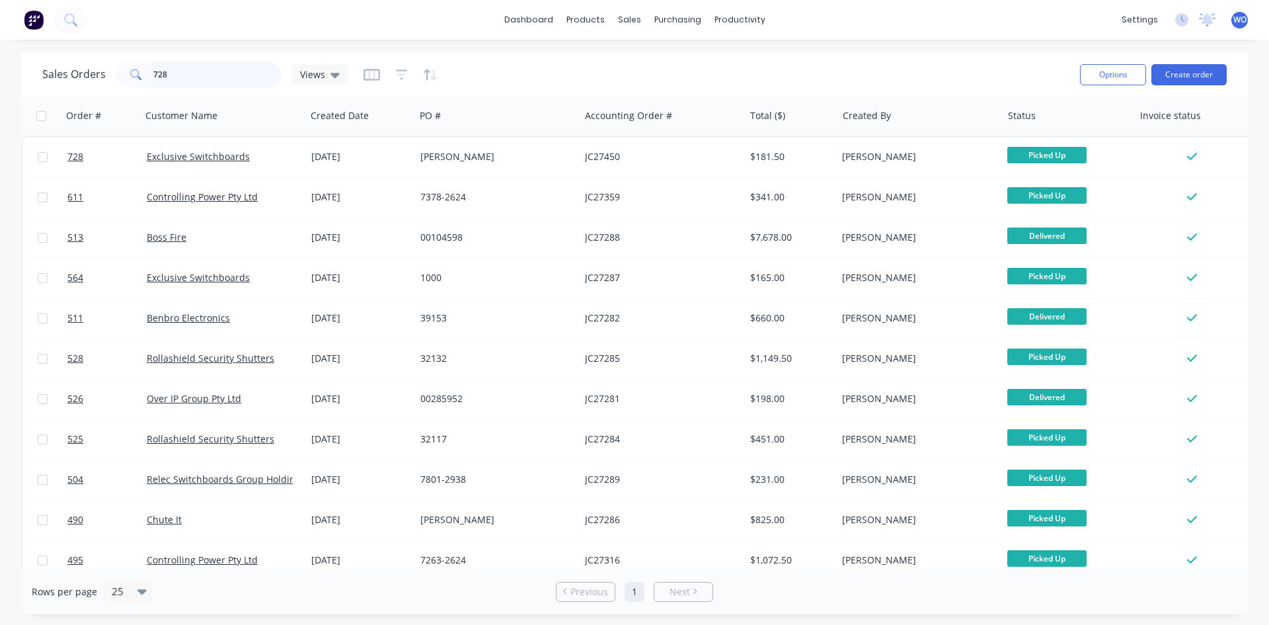
drag, startPoint x: 218, startPoint y: 79, endPoint x: 0, endPoint y: 96, distance: 218.8
click at [0, 96] on div "Sales Orders 728 Views Options Create order Order # Customer Name Created Date …" at bounding box center [634, 333] width 1269 height 561
type input "707"
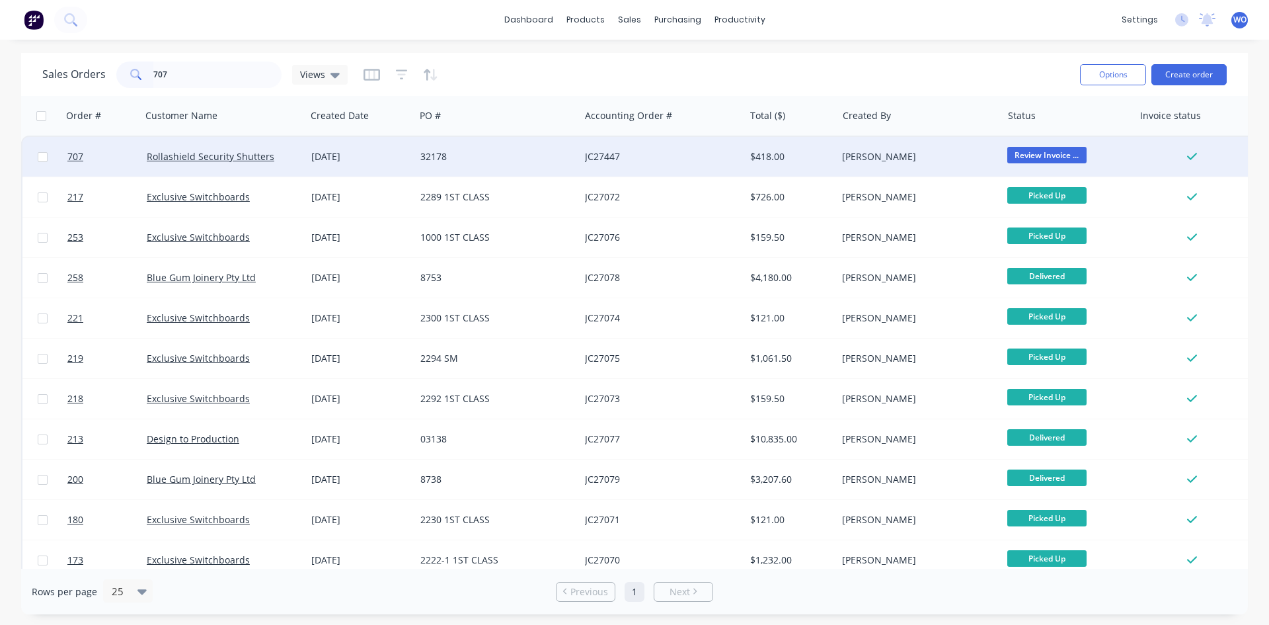
click at [495, 147] on div "32178" at bounding box center [497, 157] width 165 height 40
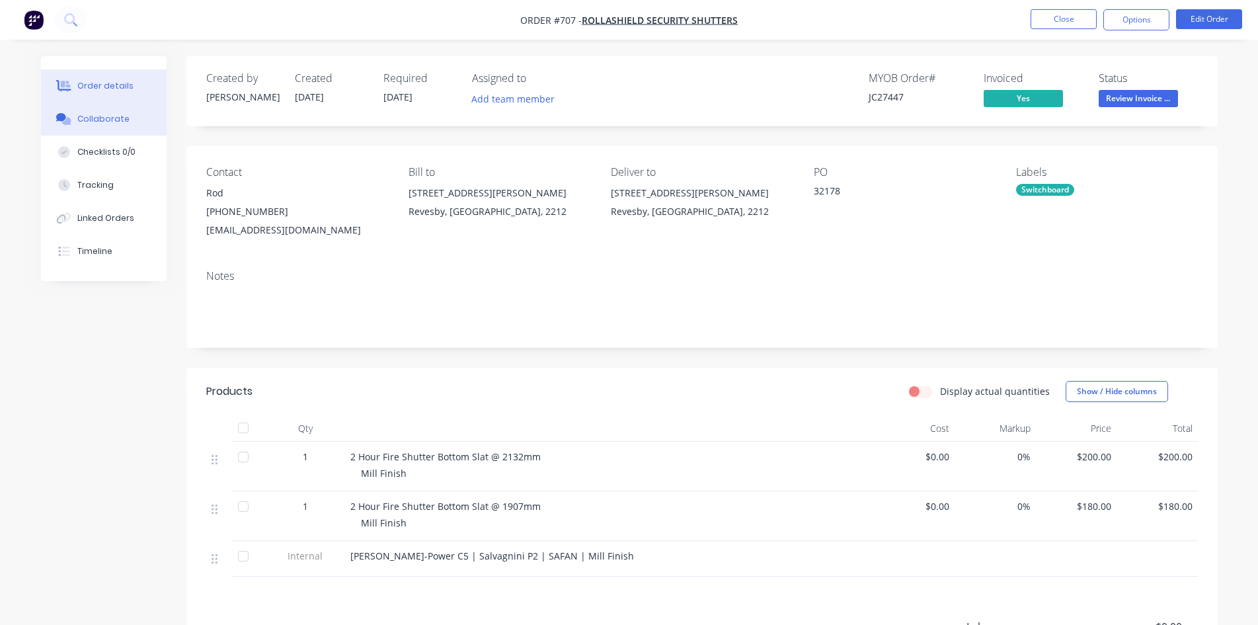
click at [121, 113] on div "Collaborate" at bounding box center [103, 119] width 52 height 12
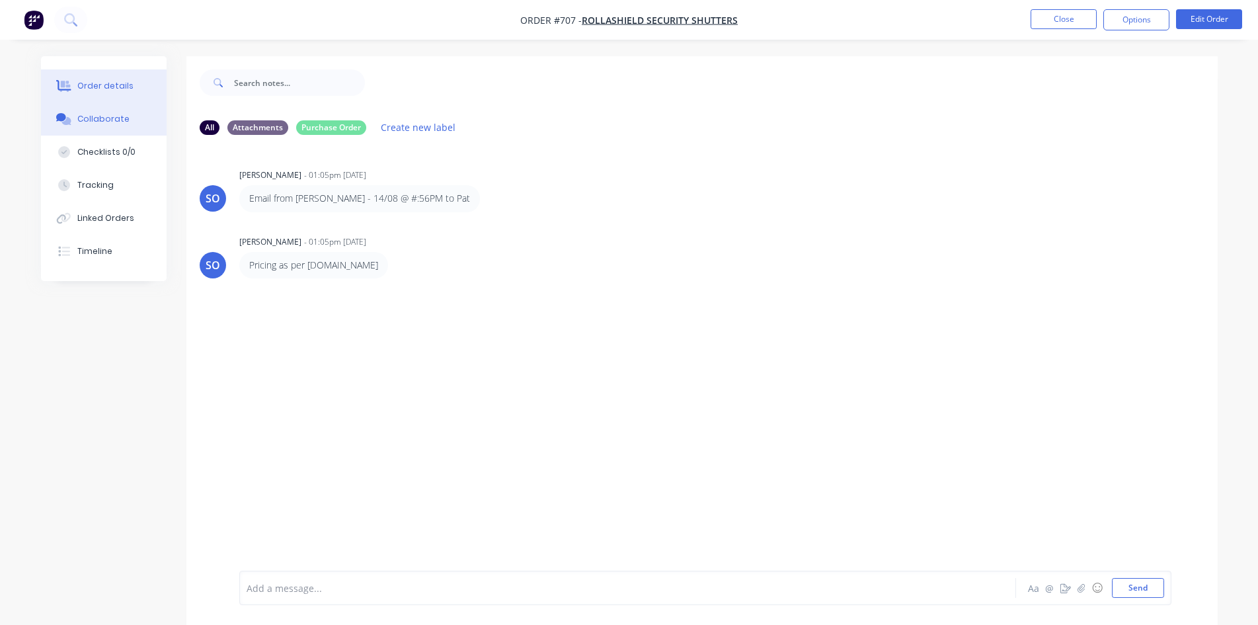
click at [131, 79] on button "Order details" at bounding box center [104, 85] width 126 height 33
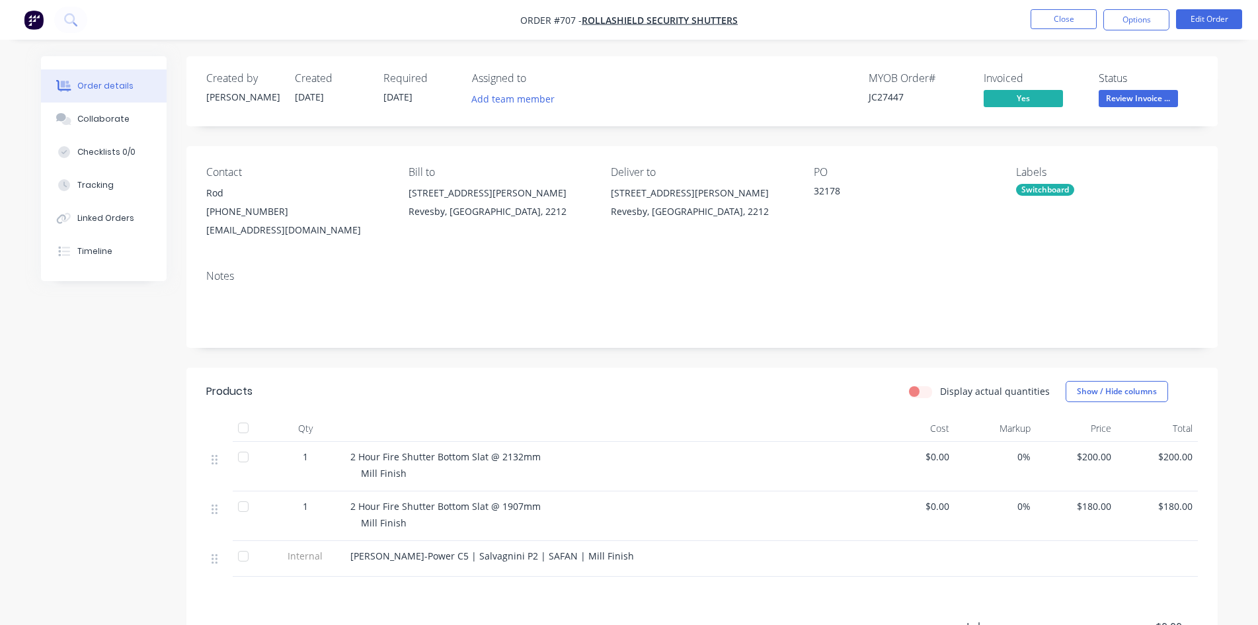
click at [1135, 30] on nav "Order #707 - Rollashield Security Shutters Close Options Edit Order" at bounding box center [629, 20] width 1258 height 40
click at [1133, 27] on button "Options" at bounding box center [1136, 19] width 66 height 21
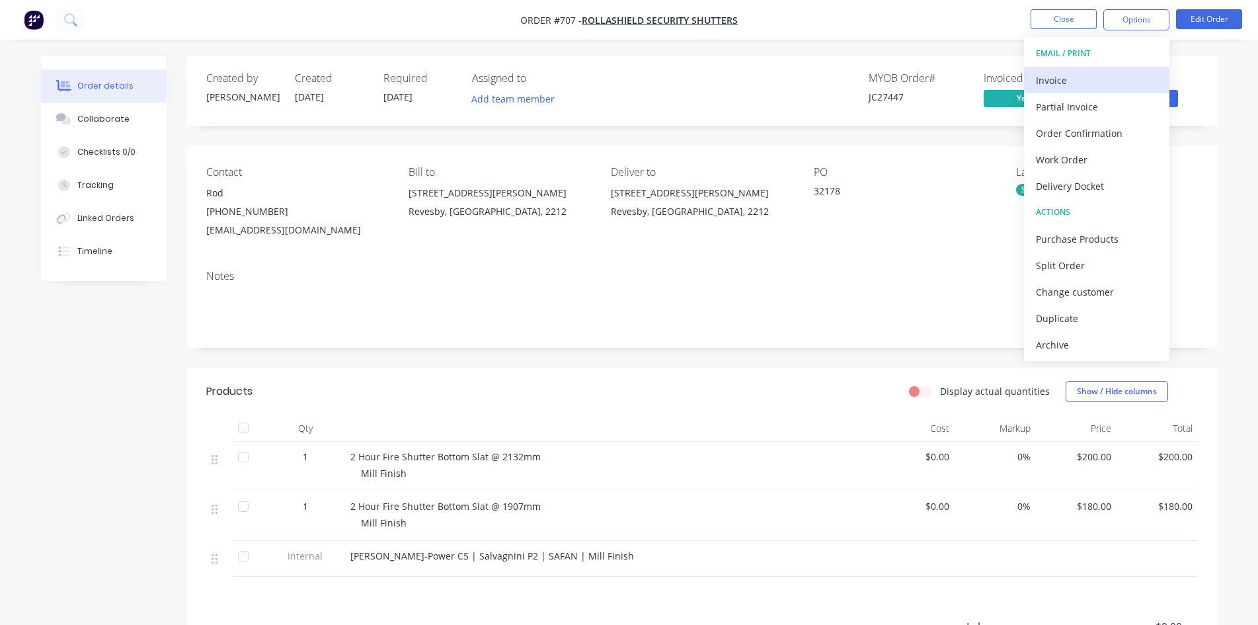
click at [1094, 73] on div "Invoice" at bounding box center [1097, 80] width 122 height 19
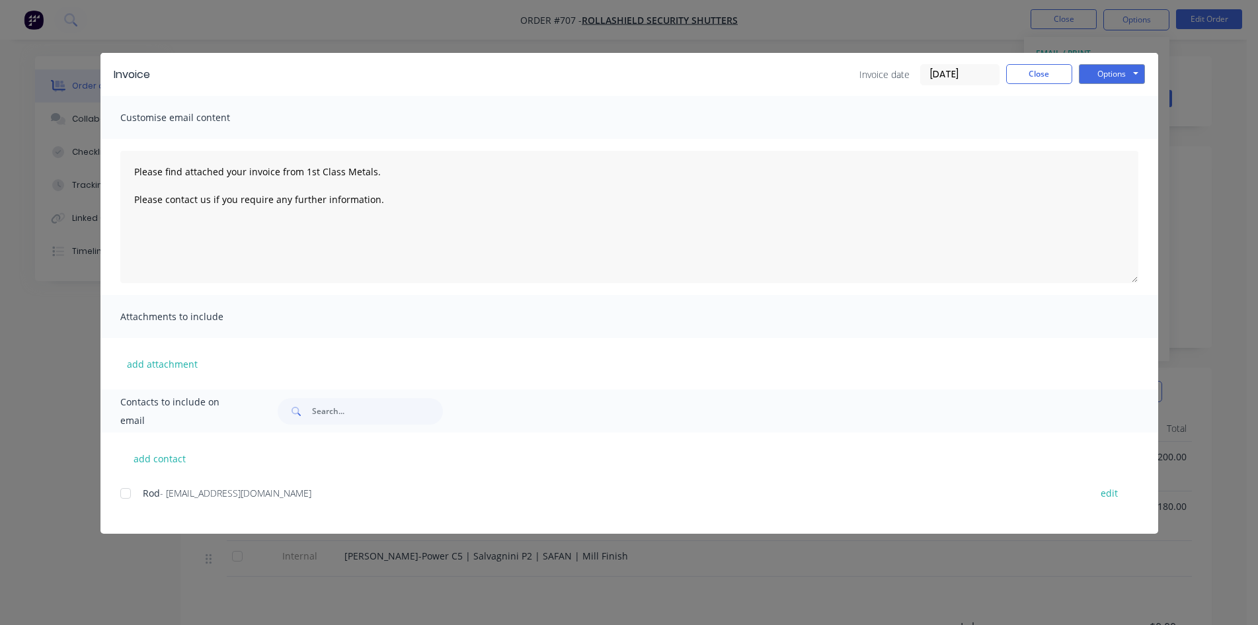
click at [133, 494] on div at bounding box center [125, 493] width 26 height 26
click at [1121, 79] on button "Options" at bounding box center [1112, 74] width 66 height 20
click at [1133, 144] on button "Email" at bounding box center [1121, 141] width 85 height 22
type textarea "Please find attached your invoice from 1st Class Metals. Please contact us if y…"
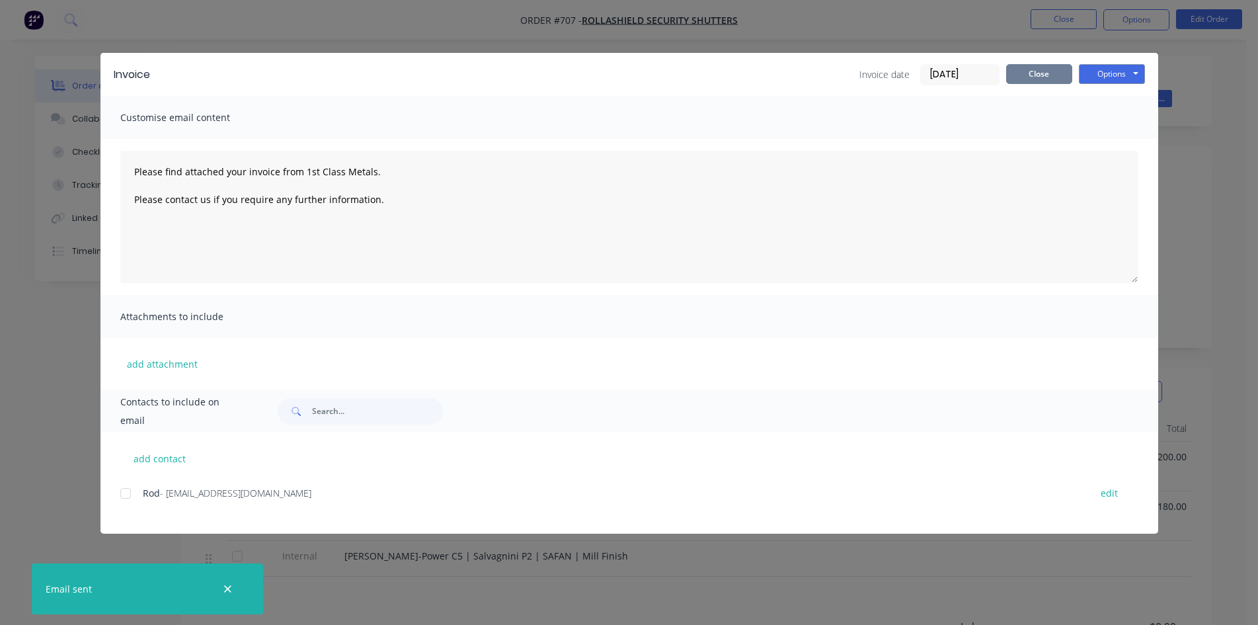
click at [1035, 79] on button "Close" at bounding box center [1039, 74] width 66 height 20
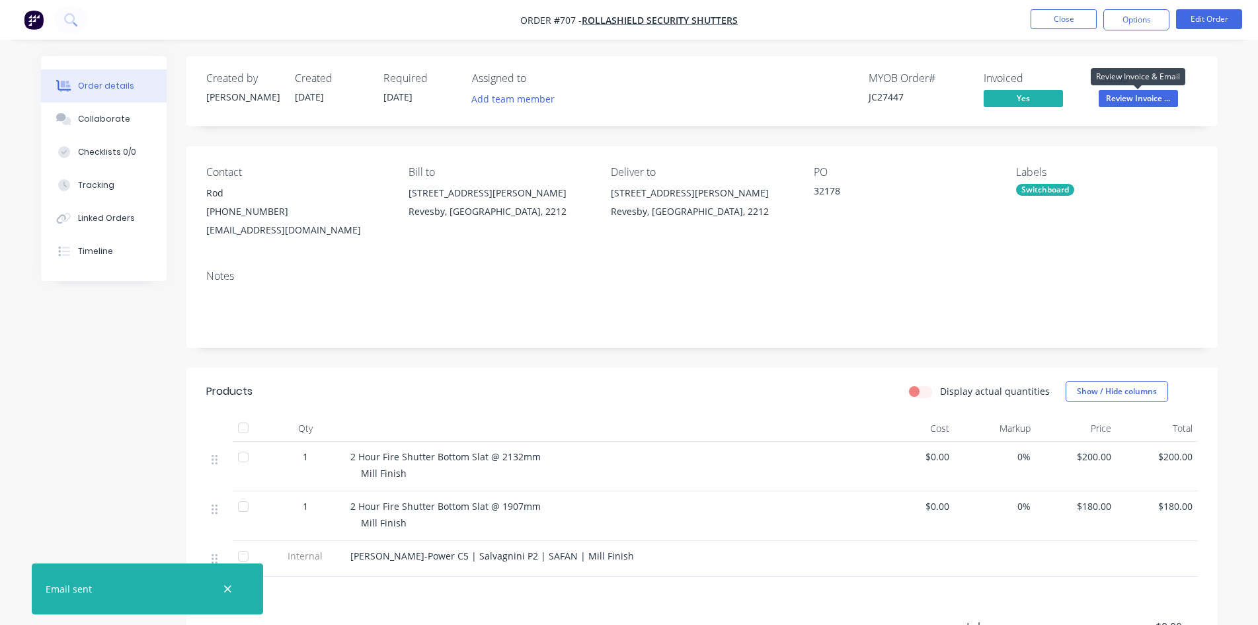
click at [1146, 96] on span "Review Invoice ..." at bounding box center [1137, 98] width 79 height 17
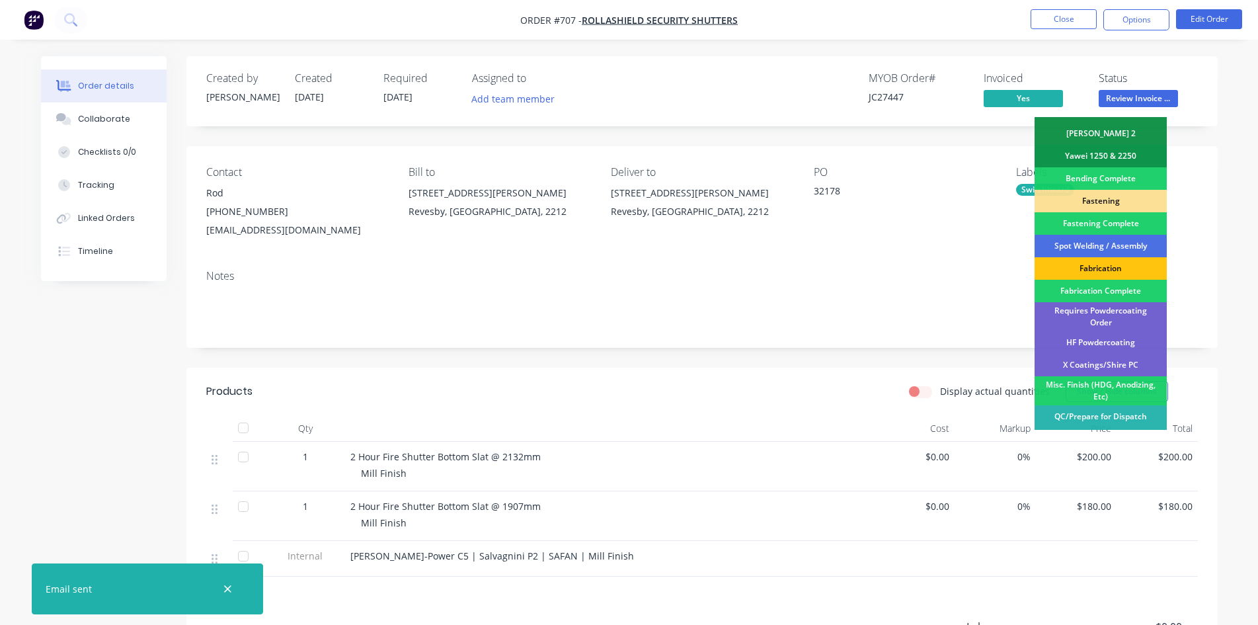
scroll to position [375, 0]
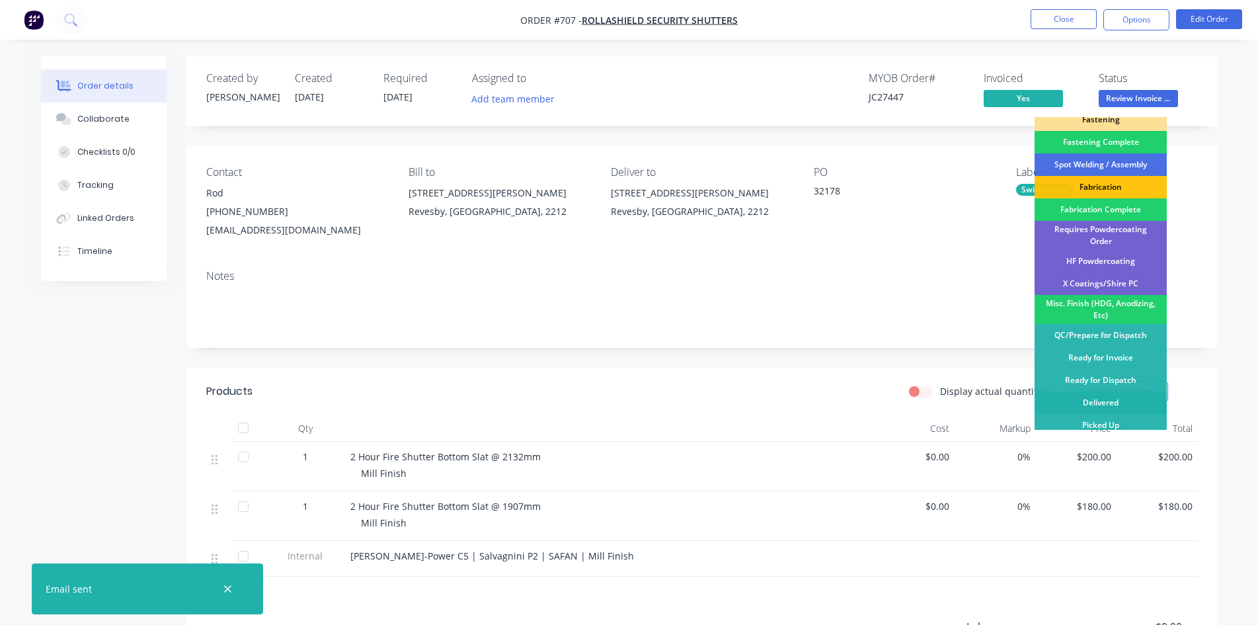
click at [1108, 398] on div "Delivered" at bounding box center [1100, 402] width 132 height 22
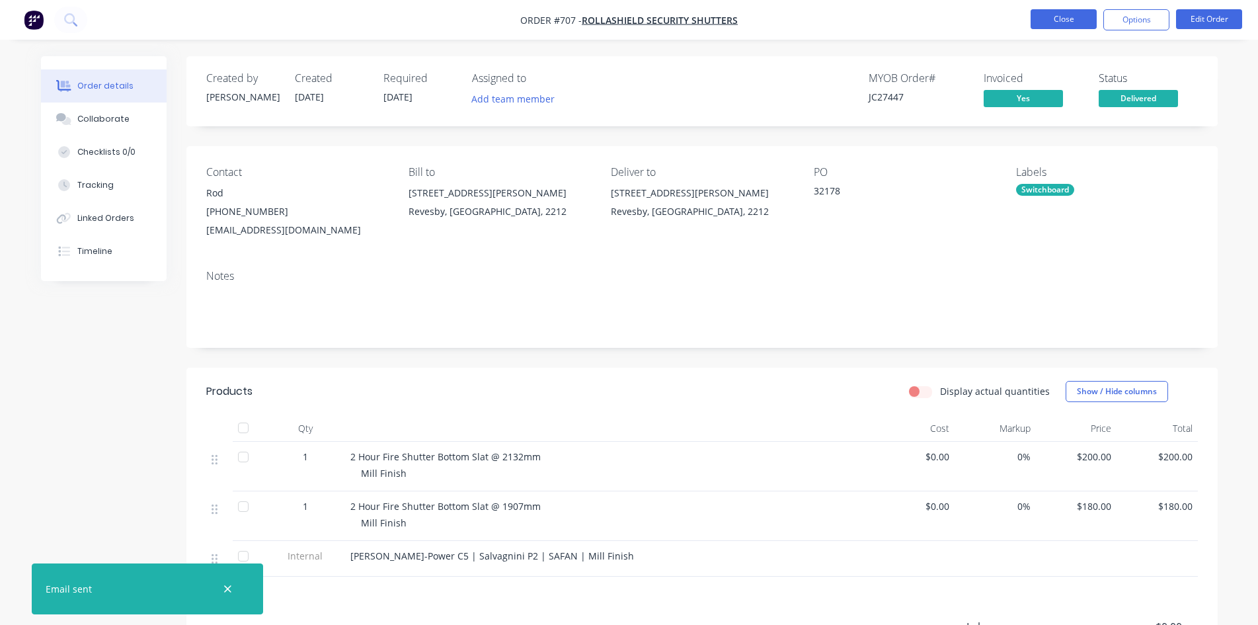
click at [1077, 25] on button "Close" at bounding box center [1063, 19] width 66 height 20
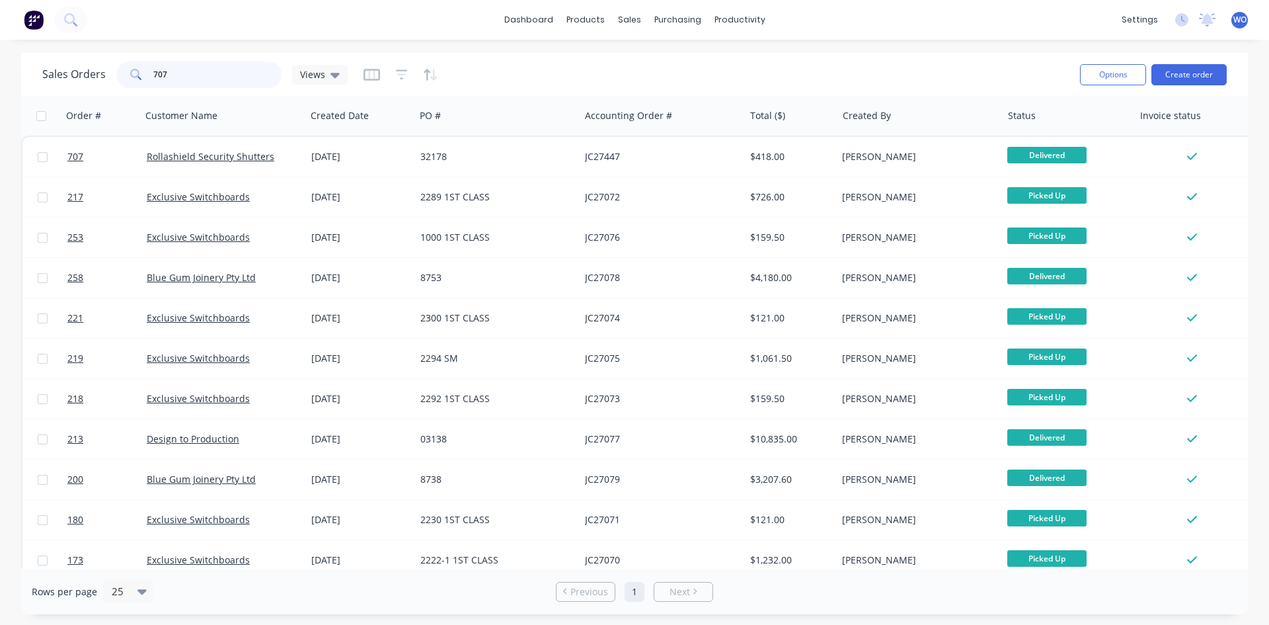
drag, startPoint x: 201, startPoint y: 69, endPoint x: 0, endPoint y: 59, distance: 201.1
click at [0, 59] on div "Sales Orders 707 Views Options Create order Order # Customer Name Created Date …" at bounding box center [634, 333] width 1269 height 561
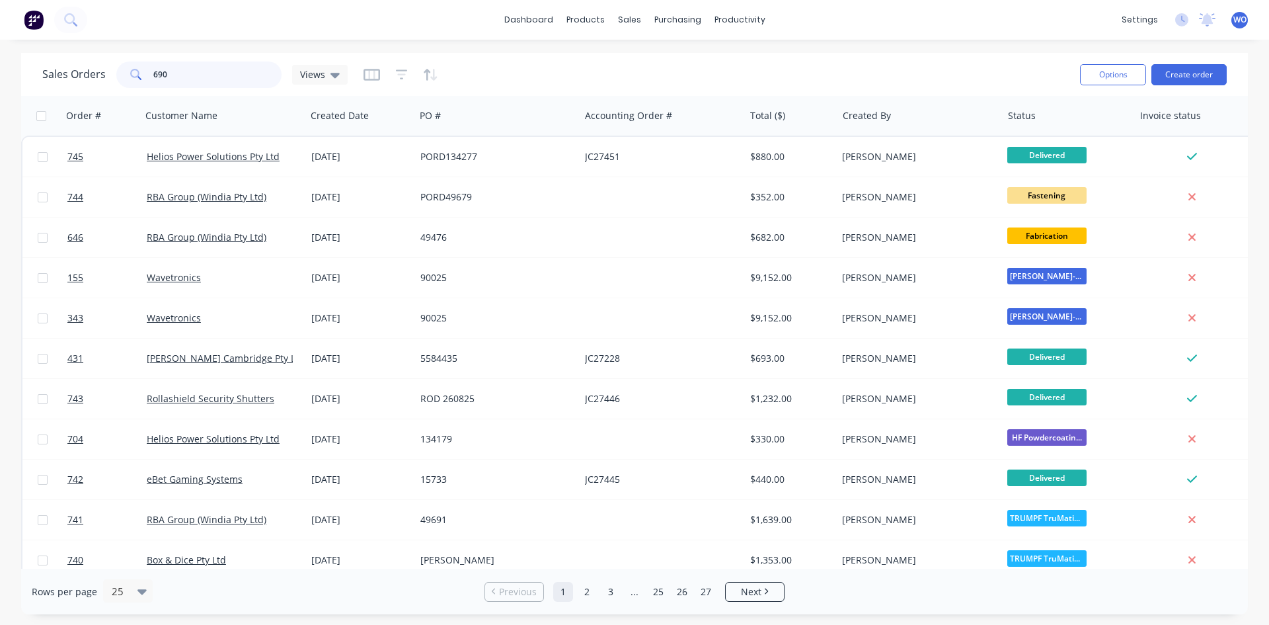
type input "690"
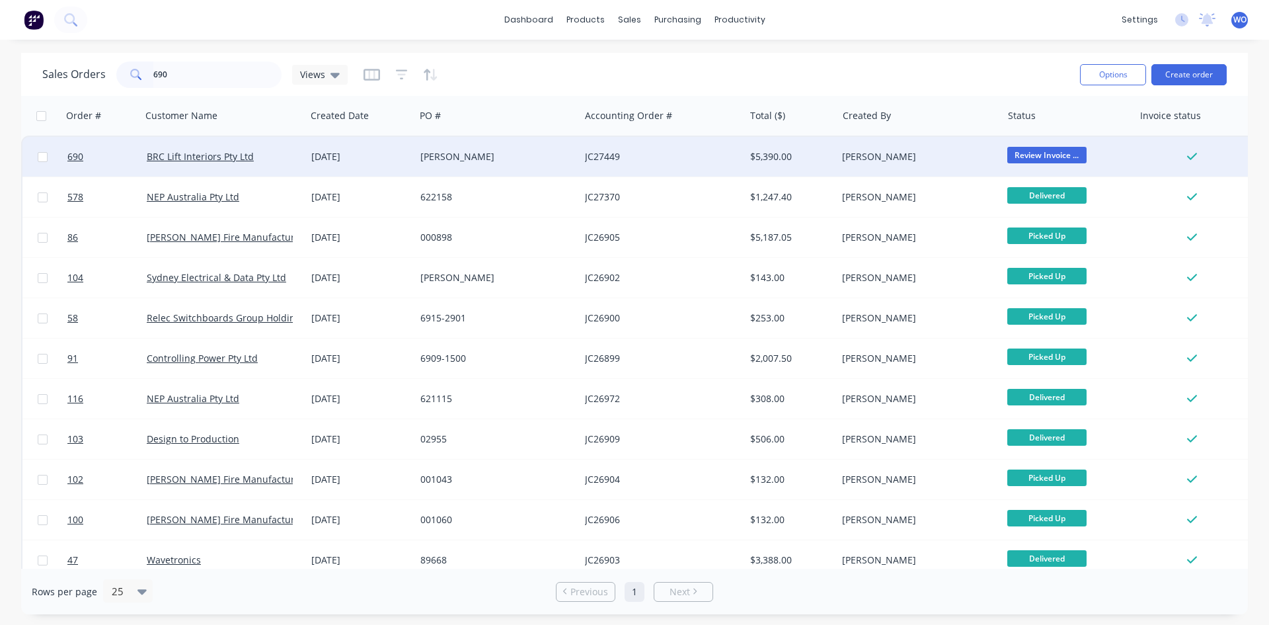
click at [663, 151] on div "JC27449" at bounding box center [658, 156] width 147 height 13
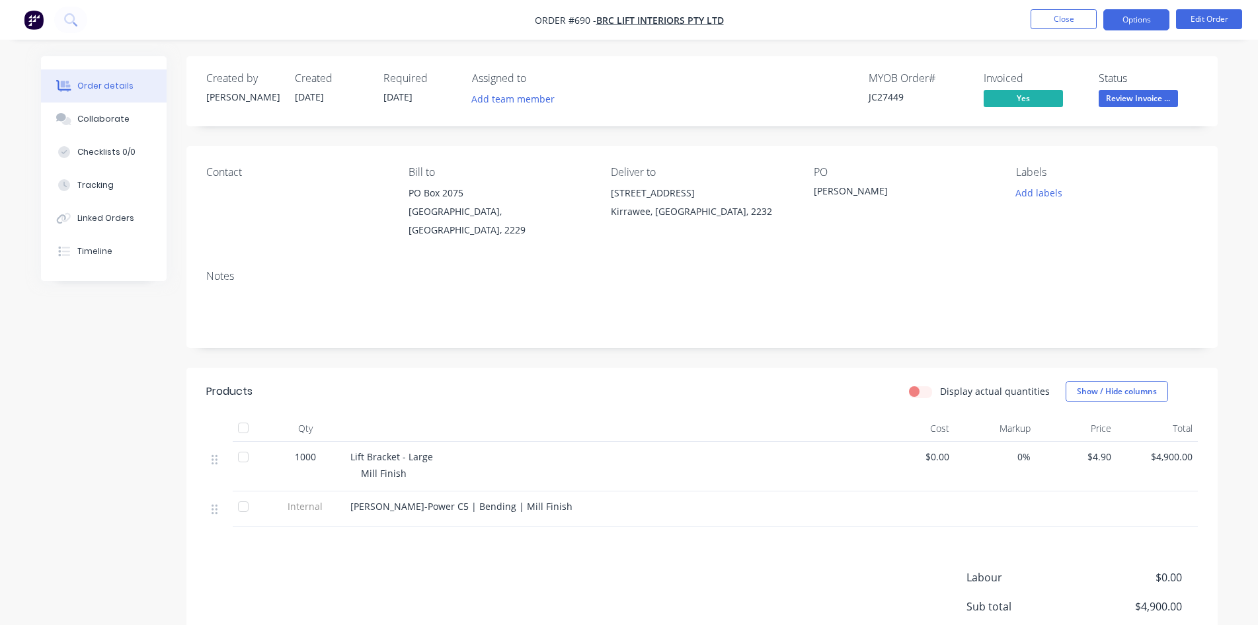
click at [1132, 20] on button "Options" at bounding box center [1136, 19] width 66 height 21
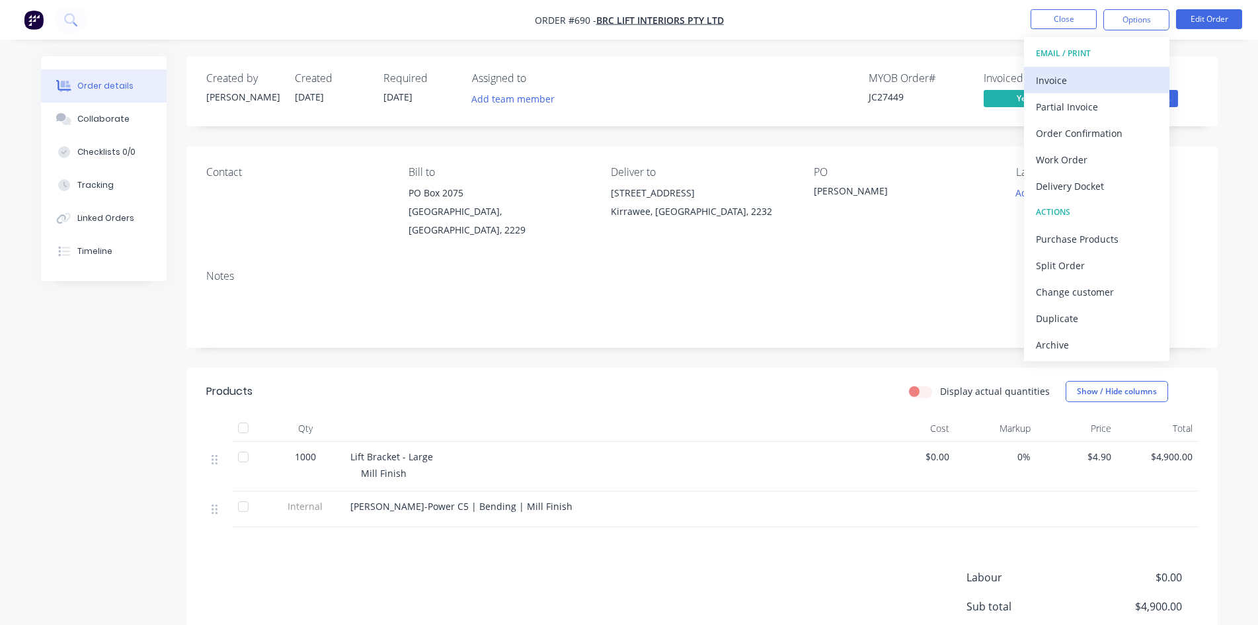
click at [1068, 87] on div "Invoice" at bounding box center [1097, 80] width 122 height 19
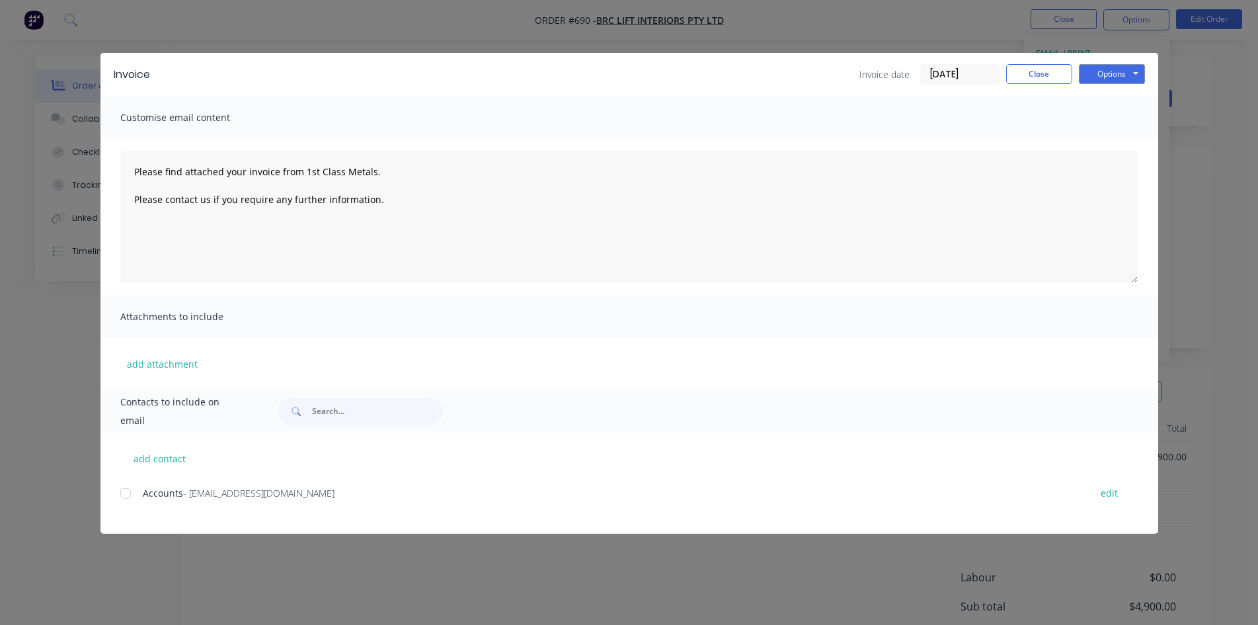
click at [131, 490] on div at bounding box center [125, 493] width 26 height 26
click at [1117, 75] on button "Options" at bounding box center [1112, 74] width 66 height 20
click at [1125, 150] on button "Email" at bounding box center [1121, 141] width 85 height 22
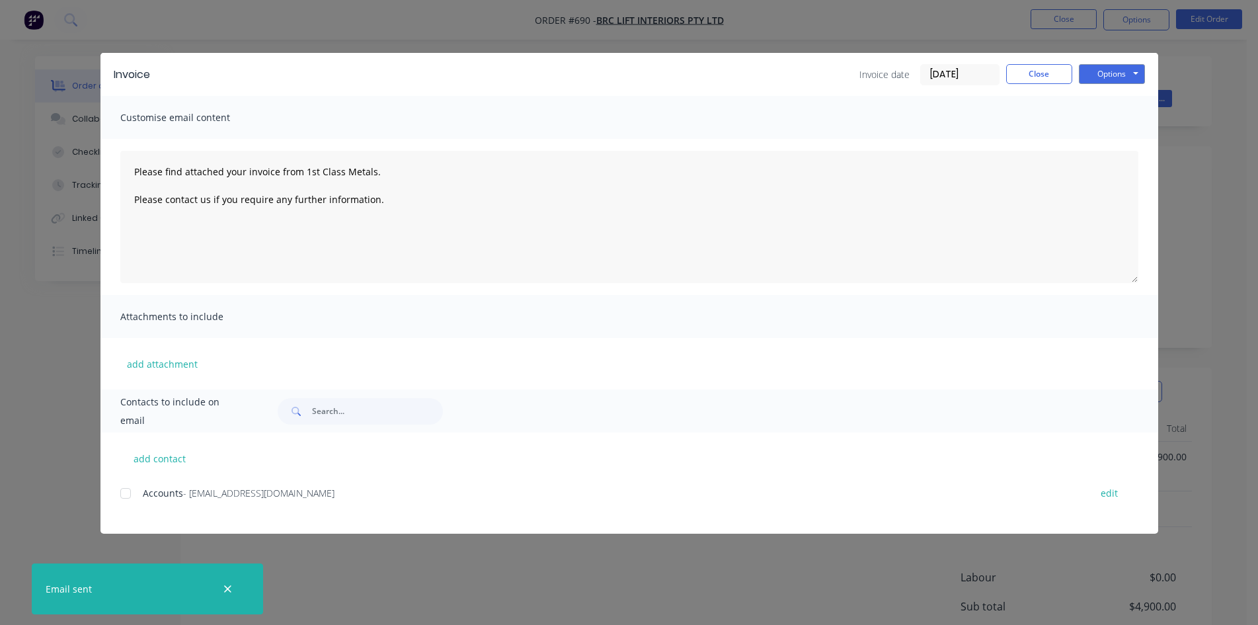
type textarea "Please find attached your invoice from 1st Class Metals. Please contact us if y…"
click at [1040, 76] on button "Close" at bounding box center [1039, 74] width 66 height 20
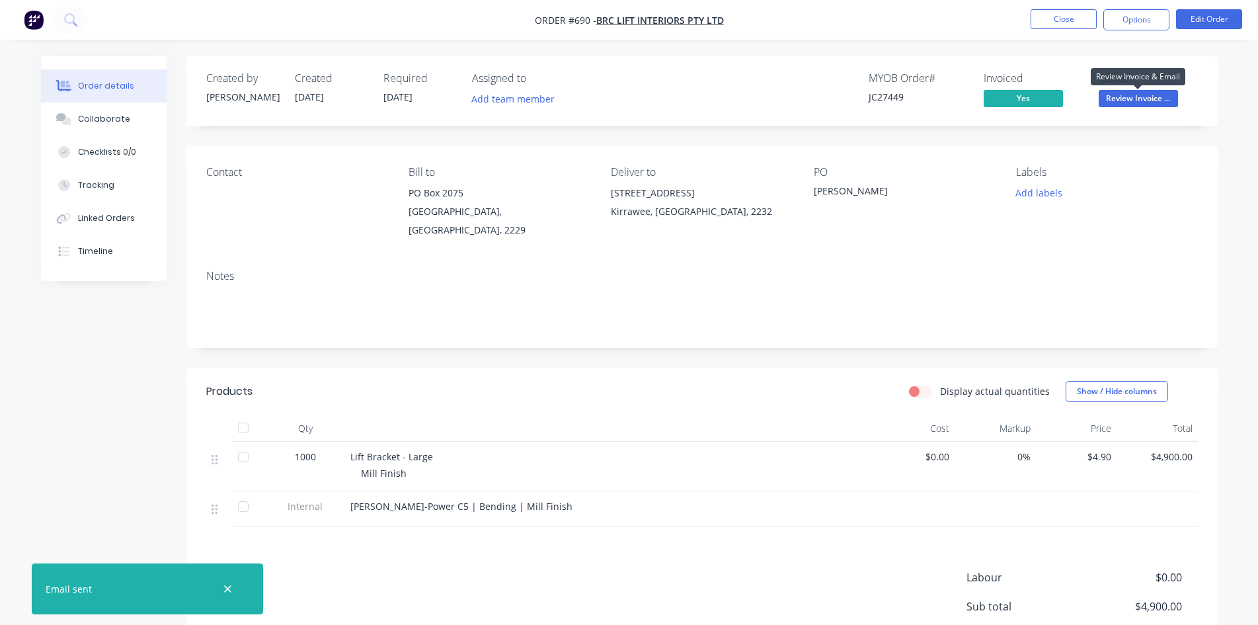
click at [1122, 93] on span "Review Invoice ..." at bounding box center [1137, 98] width 79 height 17
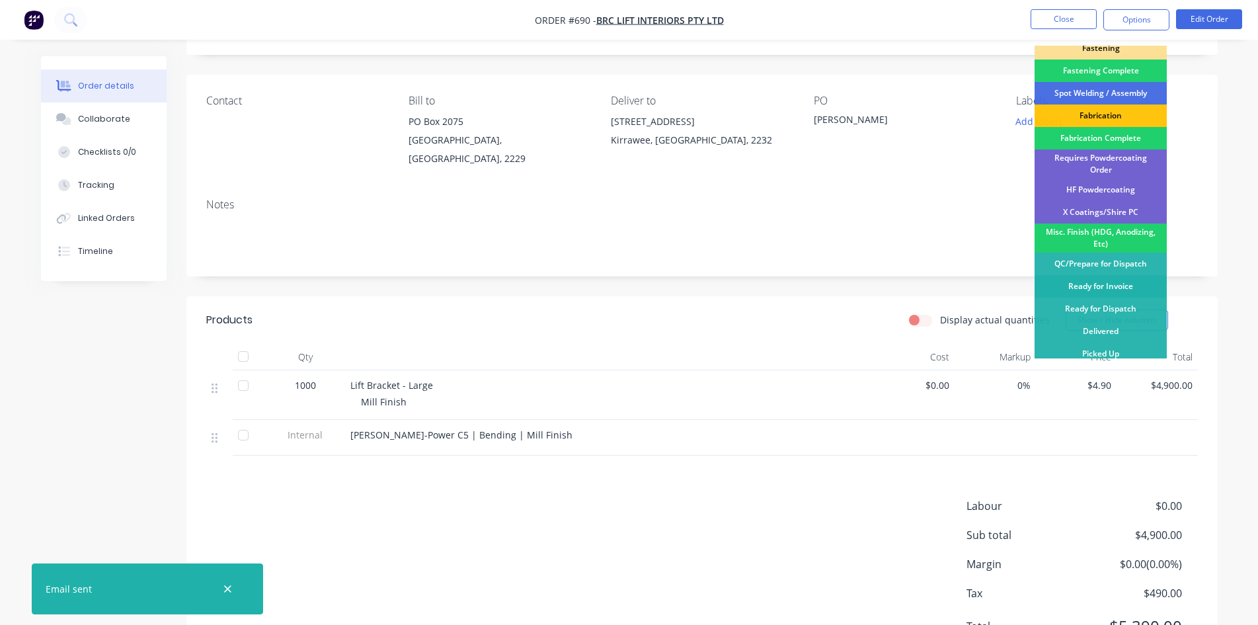
scroll to position [124, 0]
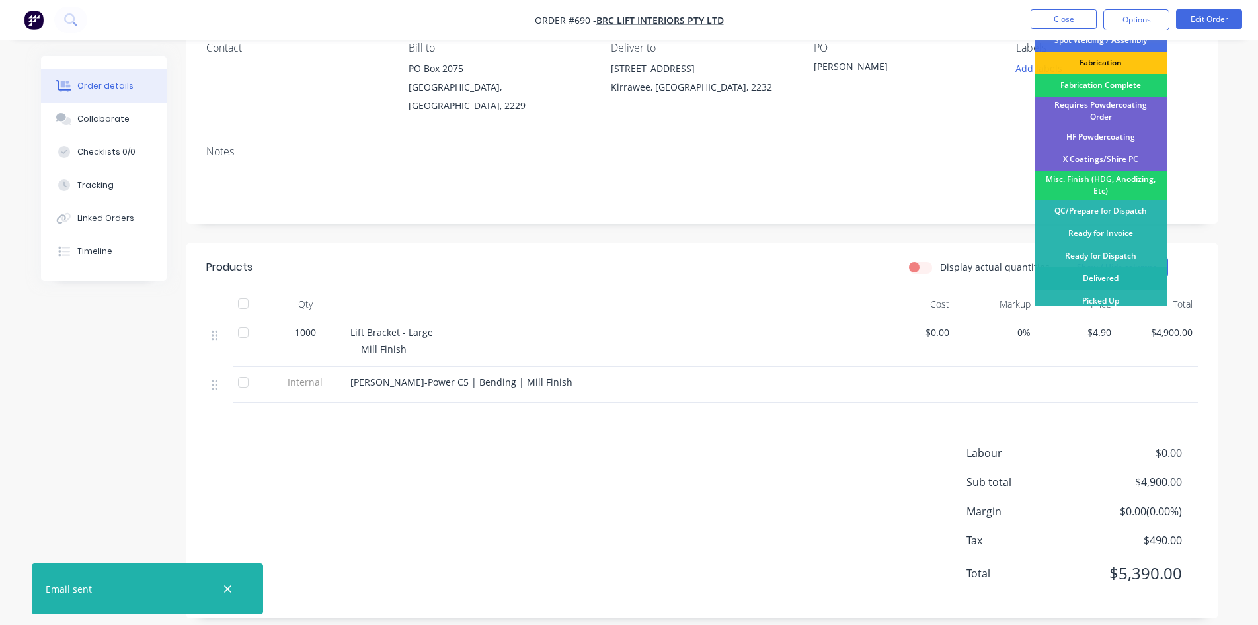
click at [1110, 274] on div "Delivered" at bounding box center [1100, 278] width 132 height 22
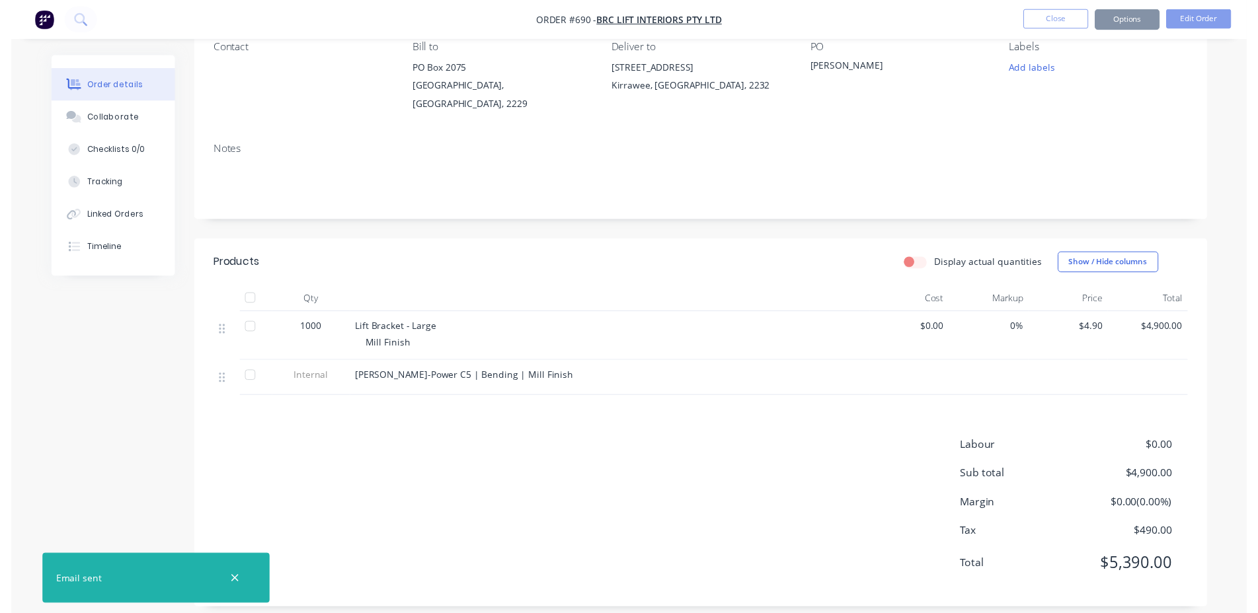
scroll to position [0, 0]
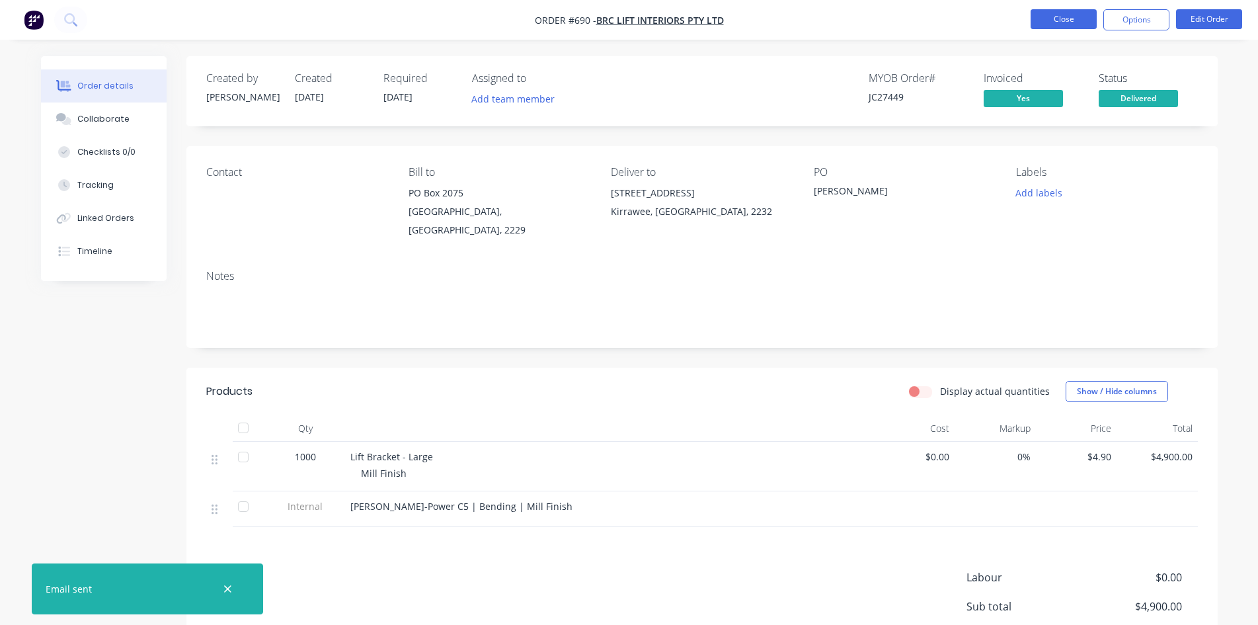
click at [1056, 19] on button "Close" at bounding box center [1063, 19] width 66 height 20
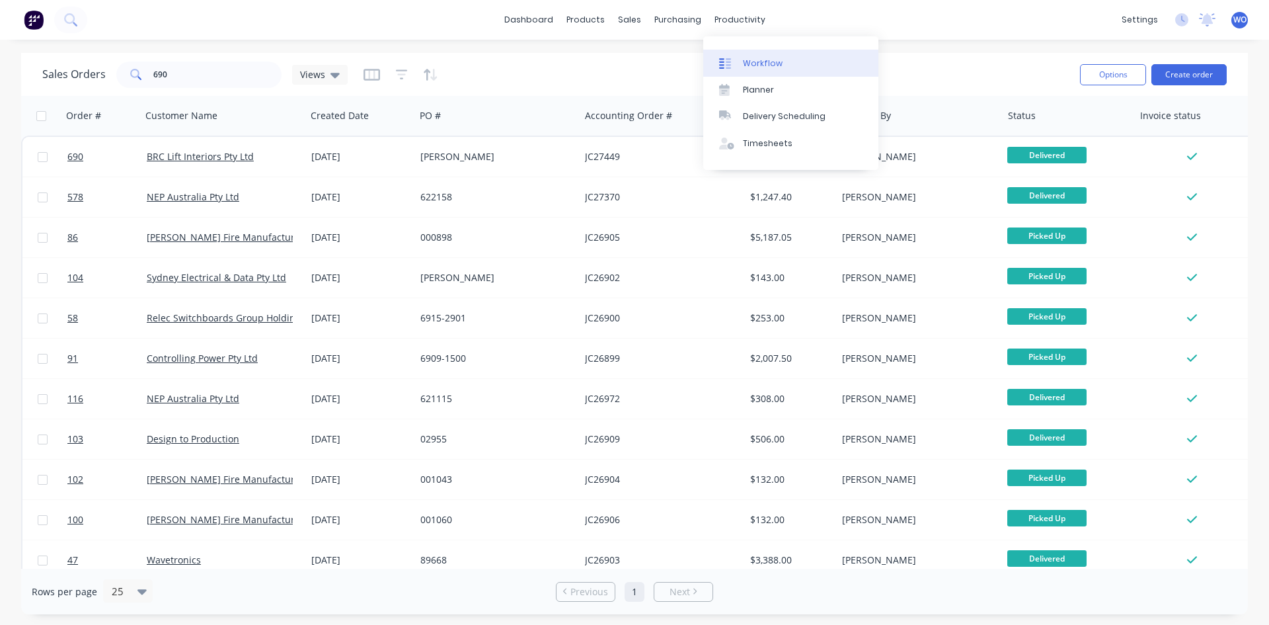
click at [768, 67] on div "Workflow" at bounding box center [763, 63] width 40 height 12
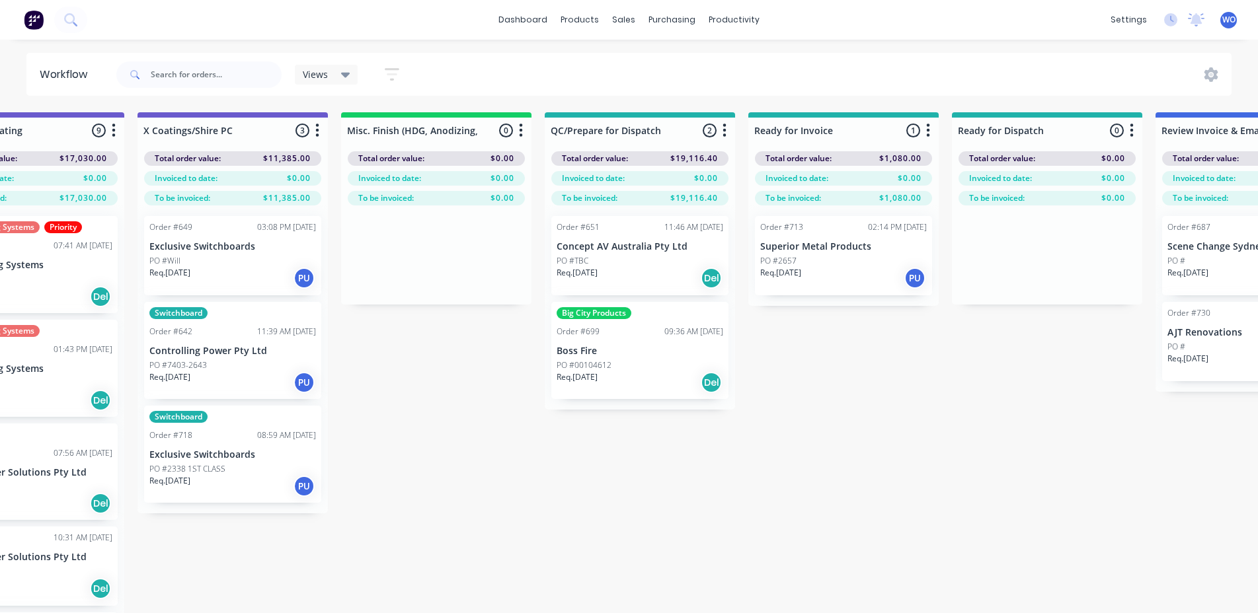
scroll to position [0, 4864]
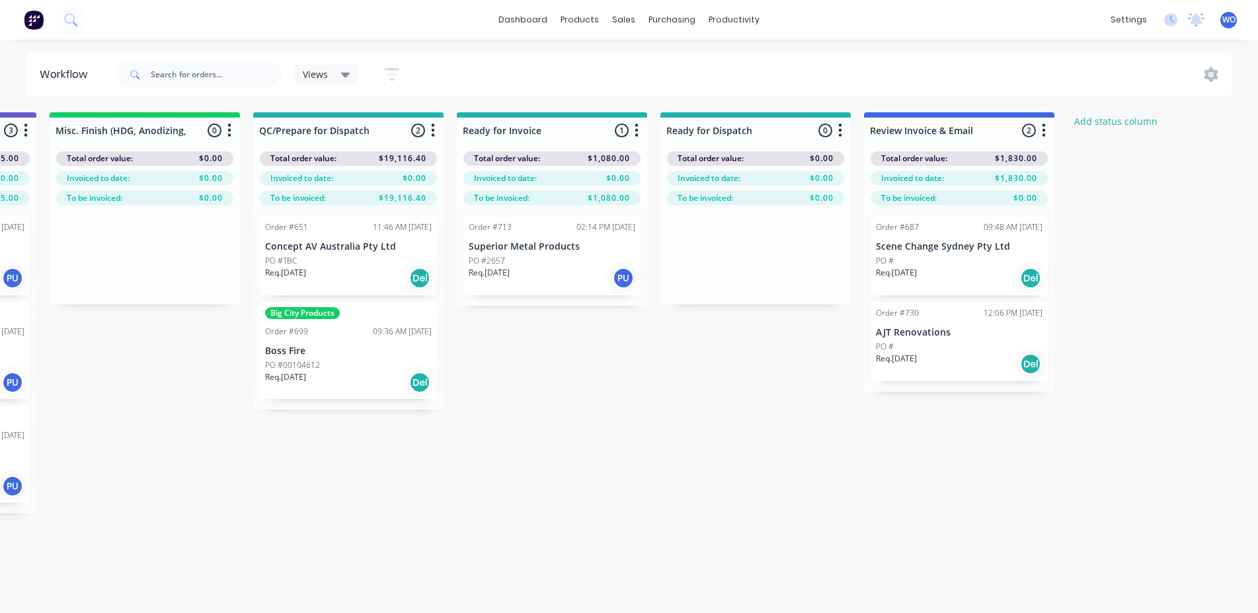
click at [24, 15] on img at bounding box center [34, 20] width 20 height 20
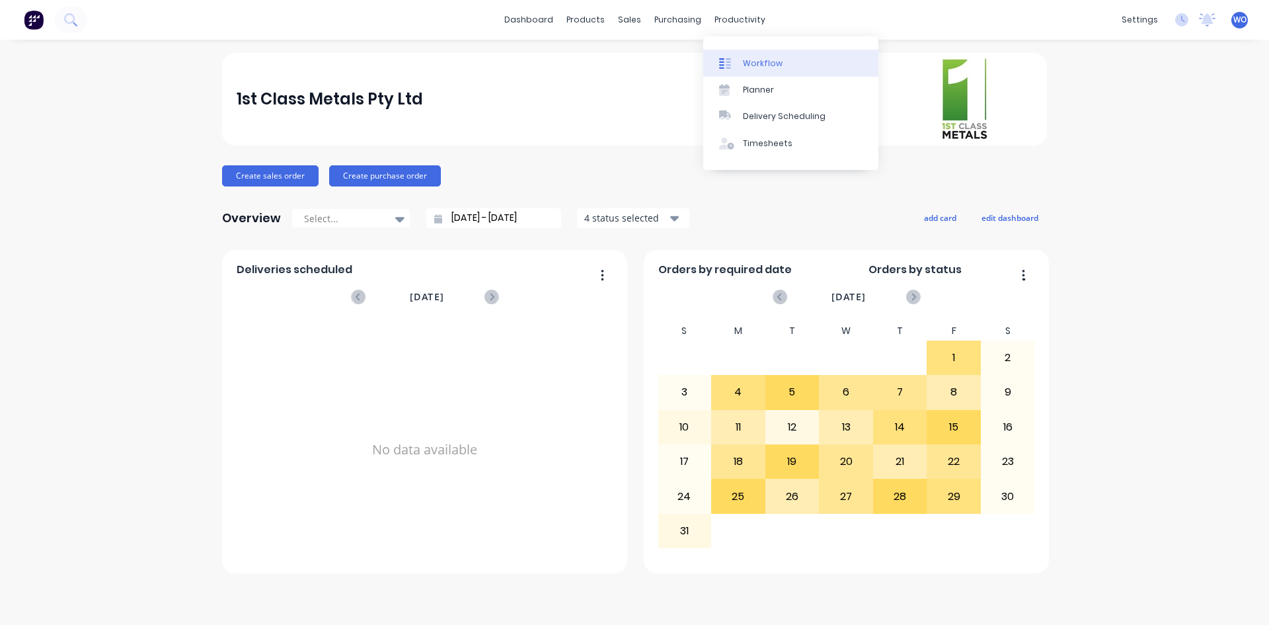
click at [765, 61] on div "Workflow" at bounding box center [763, 63] width 40 height 12
